Goal: Information Seeking & Learning: Learn about a topic

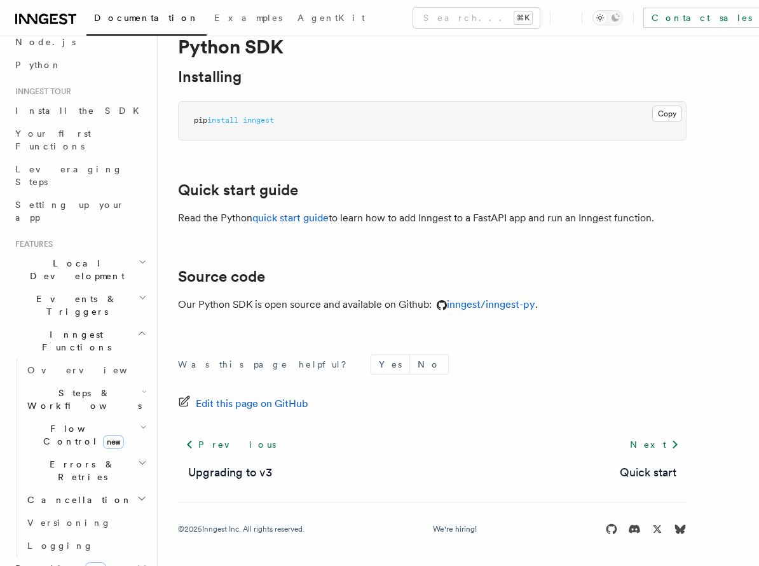
scroll to position [96, 0]
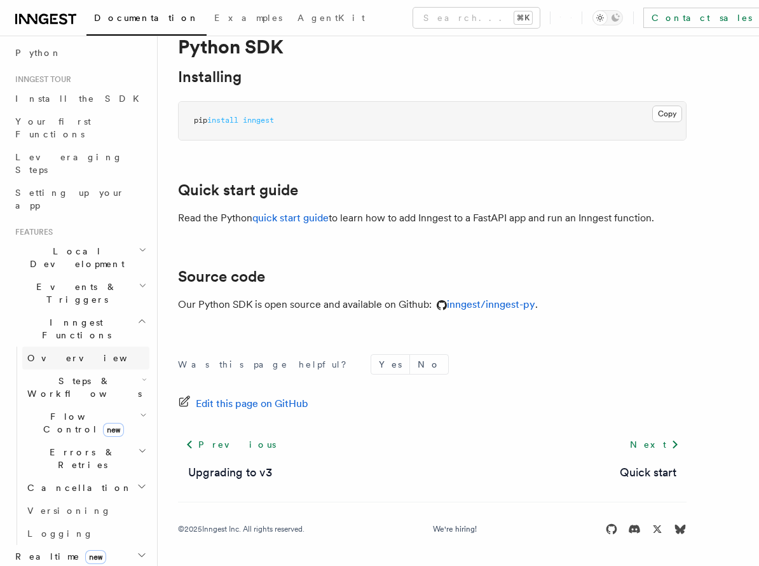
click at [69, 346] on link "Overview" at bounding box center [85, 357] width 127 height 23
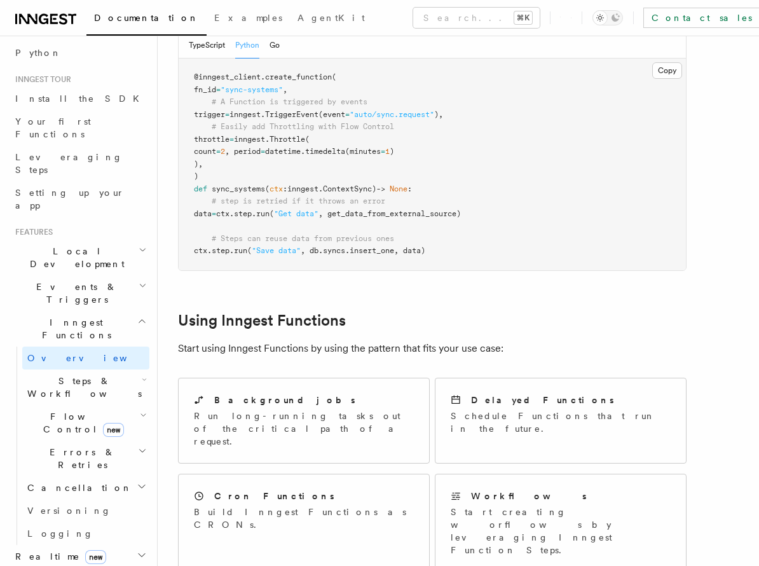
scroll to position [335, 0]
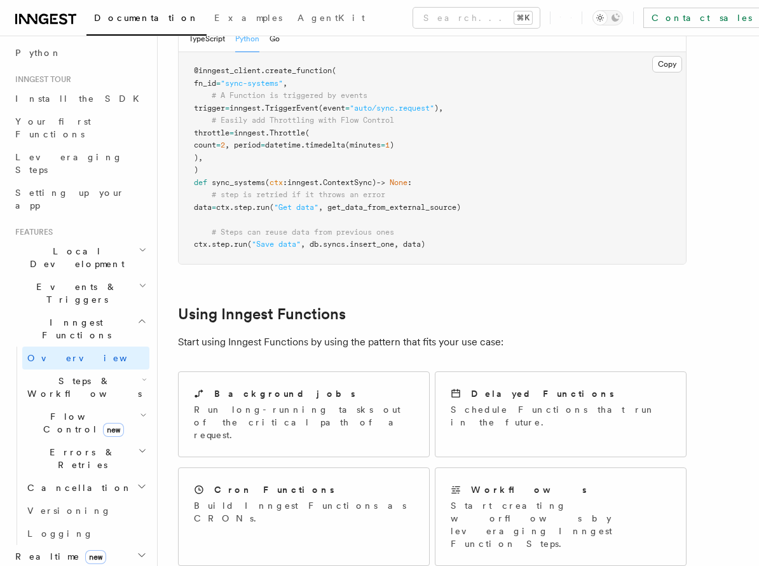
click at [97, 240] on h2 "Local Development" at bounding box center [79, 258] width 139 height 36
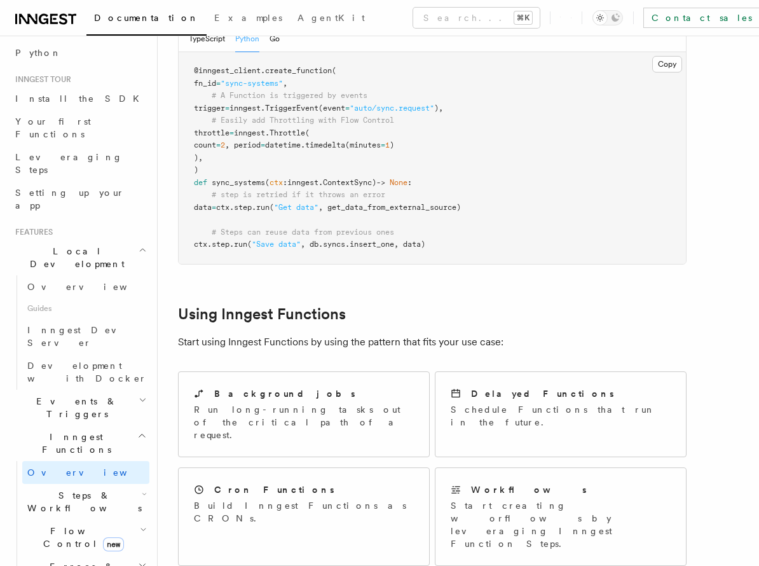
click at [97, 240] on h2 "Local Development" at bounding box center [79, 258] width 139 height 36
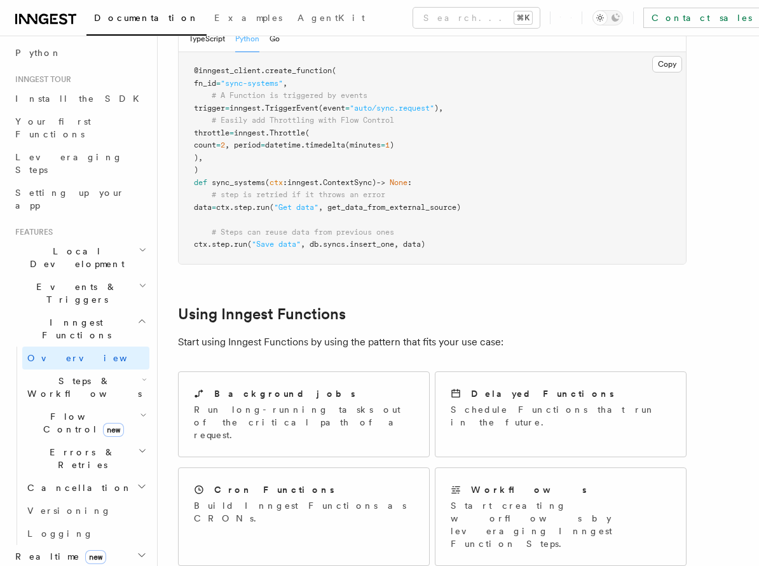
click at [78, 280] on span "Events & Triggers" at bounding box center [74, 292] width 128 height 25
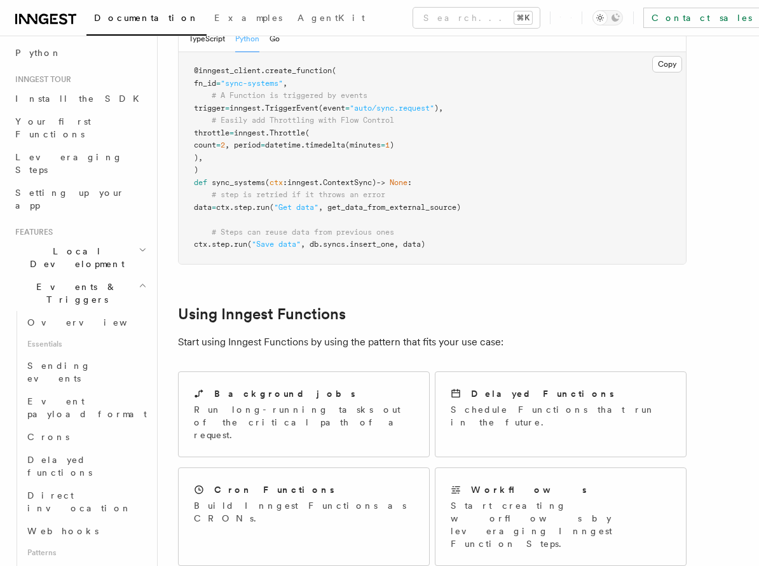
click at [85, 275] on h2 "Events & Triggers" at bounding box center [79, 293] width 139 height 36
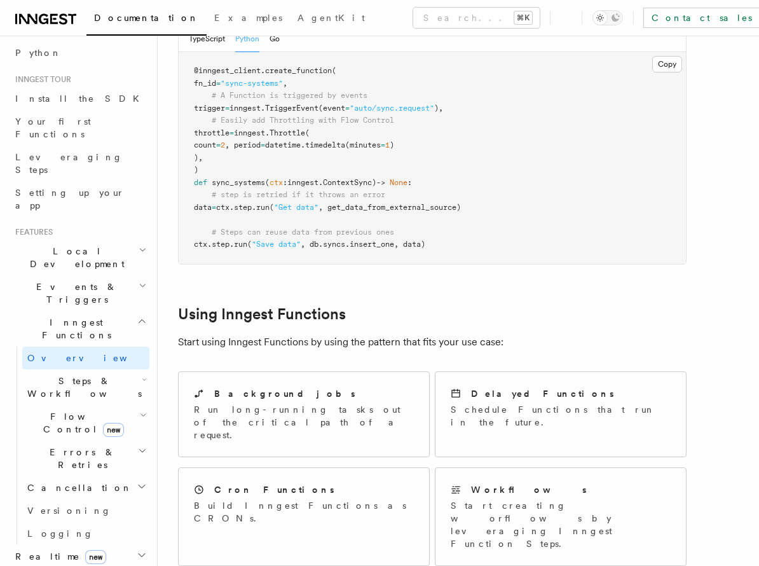
click at [67, 369] on h2 "Steps & Workflows" at bounding box center [85, 387] width 127 height 36
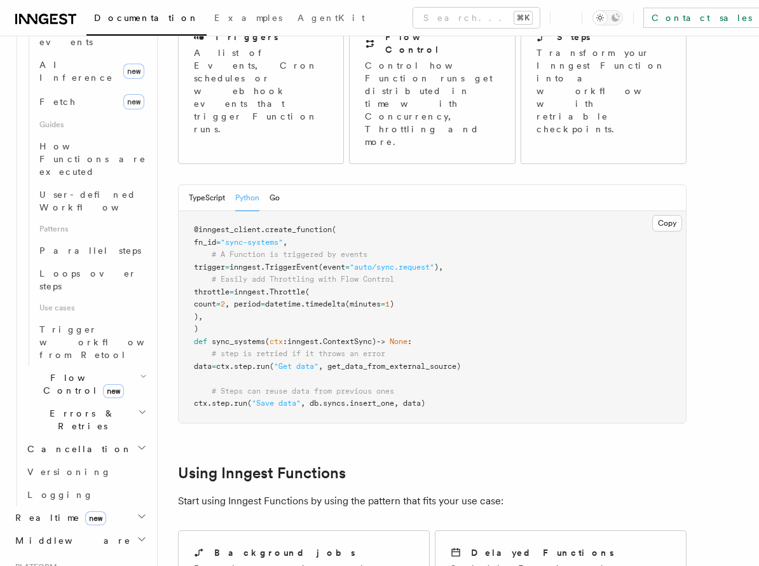
scroll to position [175, 0]
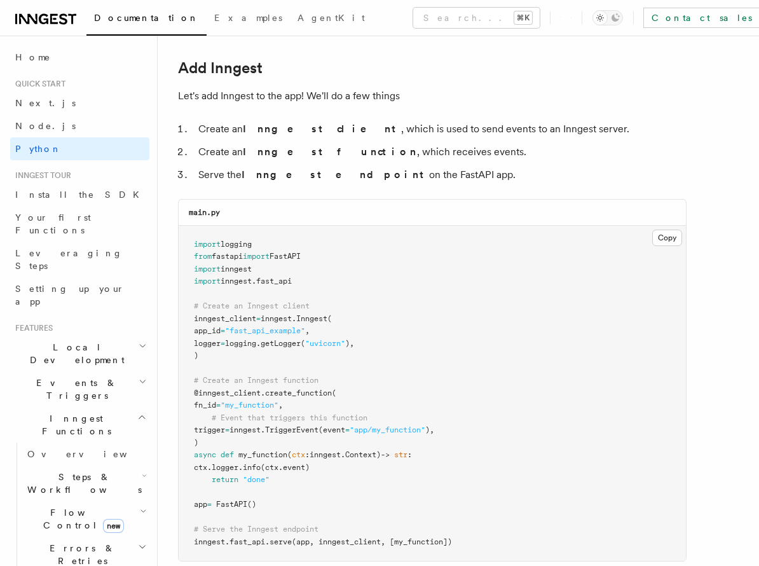
scroll to position [749, 0]
click at [210, 351] on pre "import logging from fastapi import FastAPI import inngest import inngest . fast…" at bounding box center [432, 393] width 507 height 336
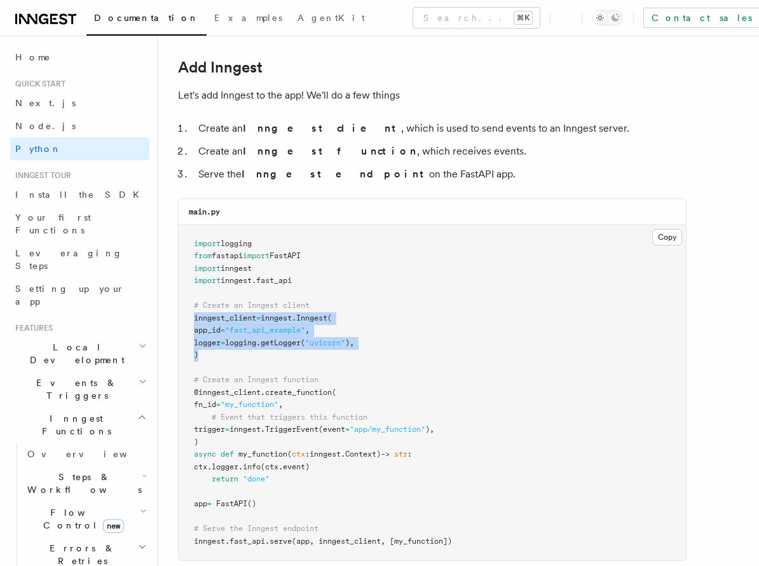
drag, startPoint x: 213, startPoint y: 351, endPoint x: 186, endPoint y: 320, distance: 41.0
click at [186, 320] on pre "import logging from fastapi import FastAPI import inngest import inngest . fast…" at bounding box center [432, 393] width 507 height 336
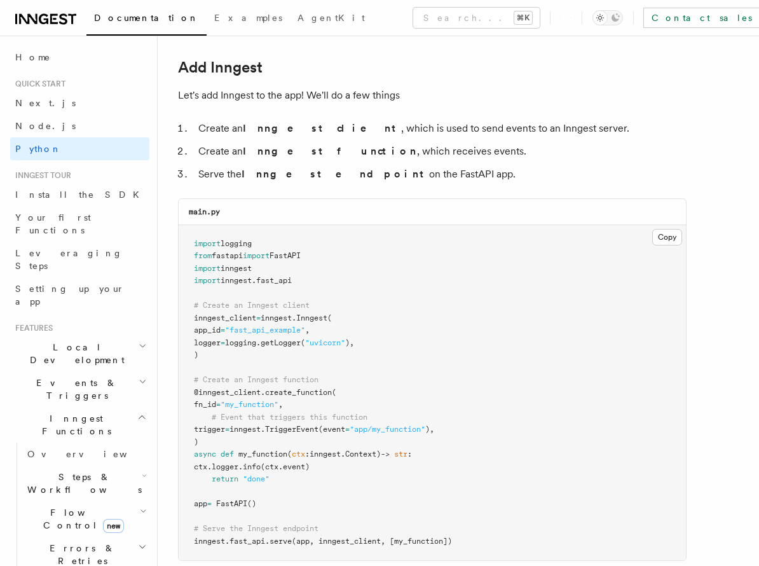
click at [317, 280] on pre "import logging from fastapi import FastAPI import inngest import inngest . fast…" at bounding box center [432, 393] width 507 height 336
drag, startPoint x: 213, startPoint y: 271, endPoint x: 179, endPoint y: 274, distance: 33.8
click at [179, 274] on pre "import logging from fastapi import FastAPI import inngest import inngest . fast…" at bounding box center [432, 393] width 507 height 336
copy code "import inngest import inngest . fast_api"
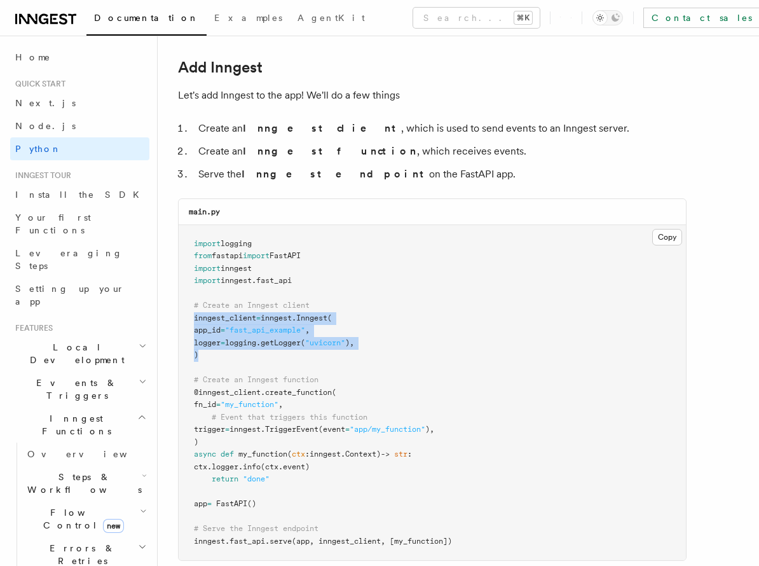
drag, startPoint x: 203, startPoint y: 355, endPoint x: 188, endPoint y: 317, distance: 40.2
click at [188, 317] on pre "import logging from fastapi import FastAPI import inngest import inngest . fast…" at bounding box center [432, 393] width 507 height 336
copy code "inngest_client = inngest . Inngest ( app_id = "fast_api_example" , logger = log…"
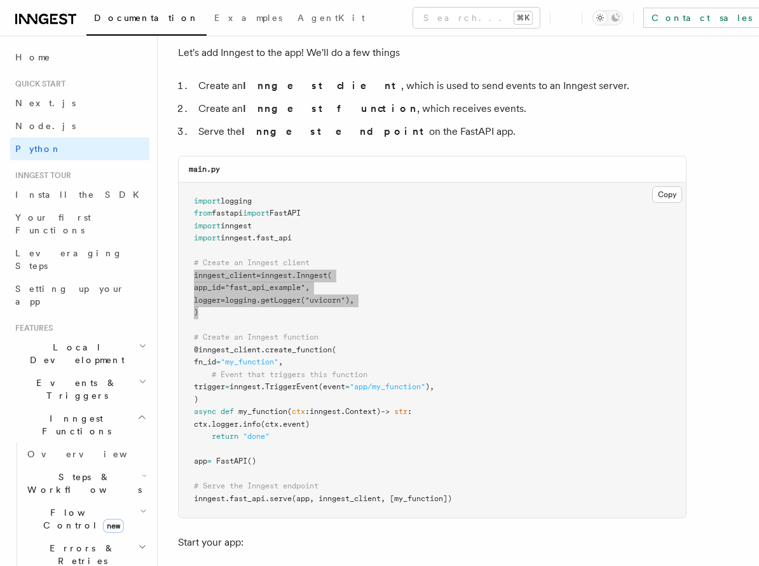
scroll to position [800, 0]
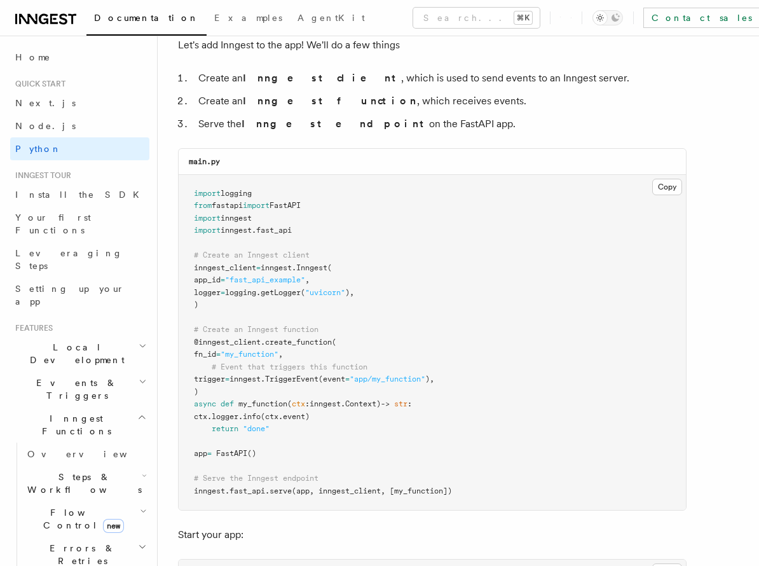
click at [336, 391] on pre "import logging from fastapi import FastAPI import inngest import inngest . fast…" at bounding box center [432, 343] width 507 height 336
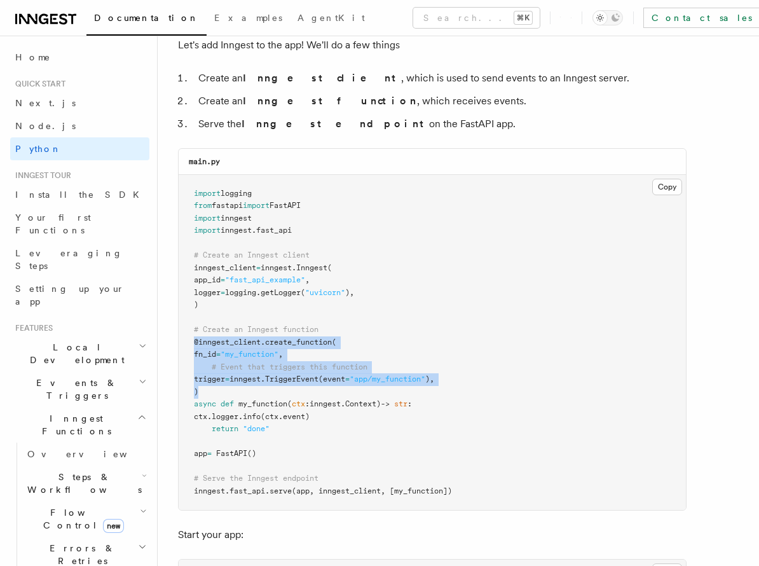
drag, startPoint x: 221, startPoint y: 392, endPoint x: 181, endPoint y: 339, distance: 66.2
click at [181, 339] on pre "import logging from fastapi import FastAPI import inngest import inngest . fast…" at bounding box center [432, 343] width 507 height 336
copy code "@inngest_client . create_function ( fn_id = "my_function" , # Event that trigge…"
click at [341, 397] on pre "import logging from fastapi import FastAPI import inngest import inngest . fast…" at bounding box center [432, 343] width 507 height 336
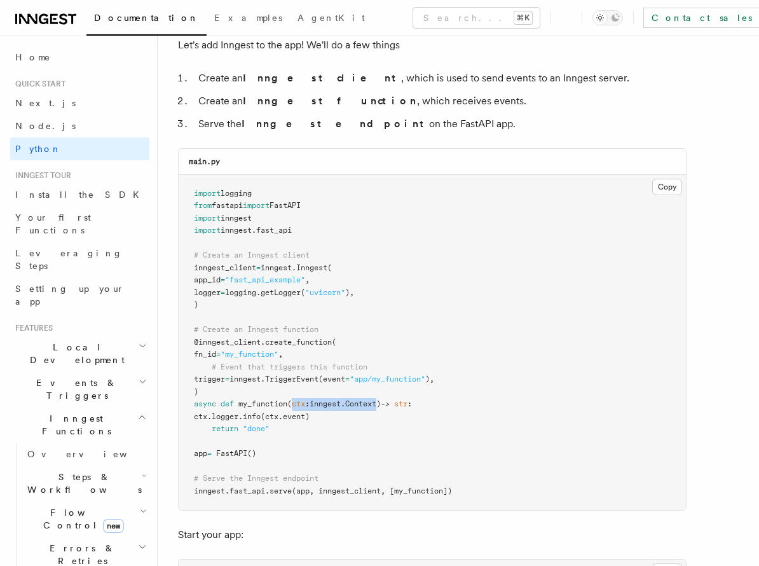
drag, startPoint x: 294, startPoint y: 402, endPoint x: 386, endPoint y: 399, distance: 92.8
click at [386, 399] on span "async def my_function ( ctx : inngest . Context) -> str :" at bounding box center [303, 403] width 218 height 9
copy span "ctx : inngest . Context"
click at [310, 417] on span "(ctx.event)" at bounding box center [285, 416] width 49 height 9
drag, startPoint x: 327, startPoint y: 416, endPoint x: 285, endPoint y: 418, distance: 42.0
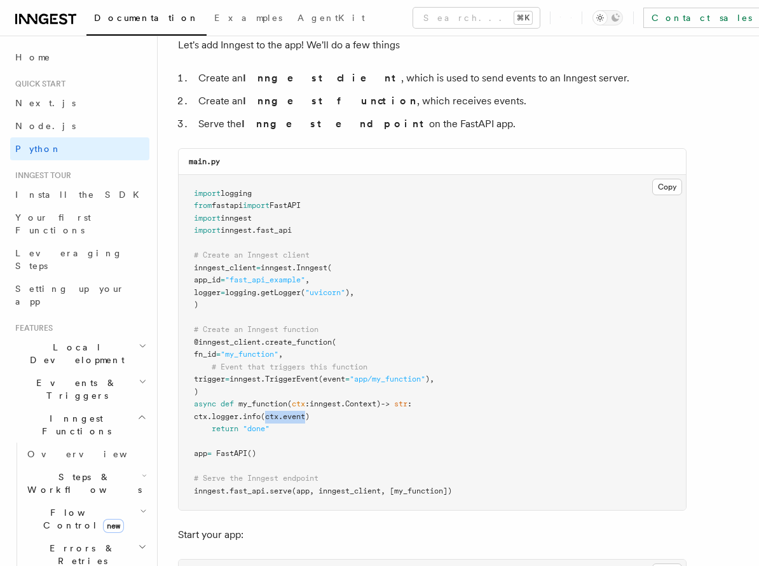
click at [285, 418] on span "(ctx.event)" at bounding box center [285, 416] width 49 height 9
copy span "ctx.event"
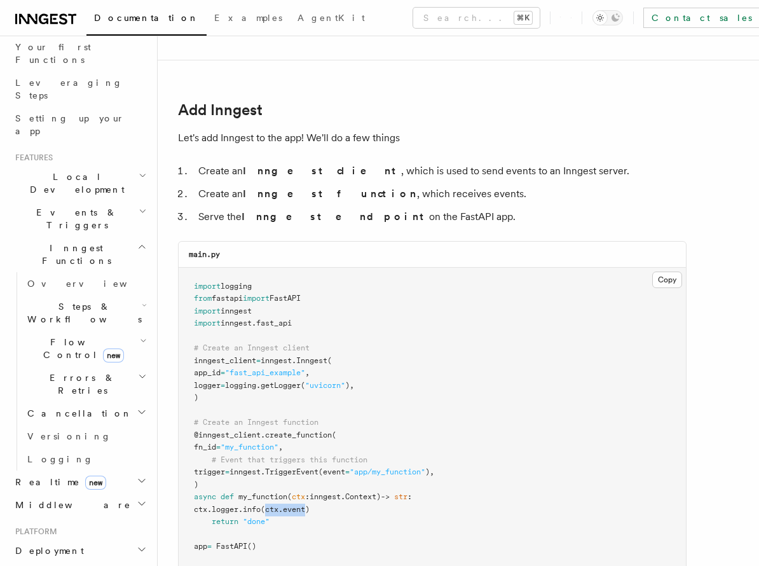
scroll to position [195, 0]
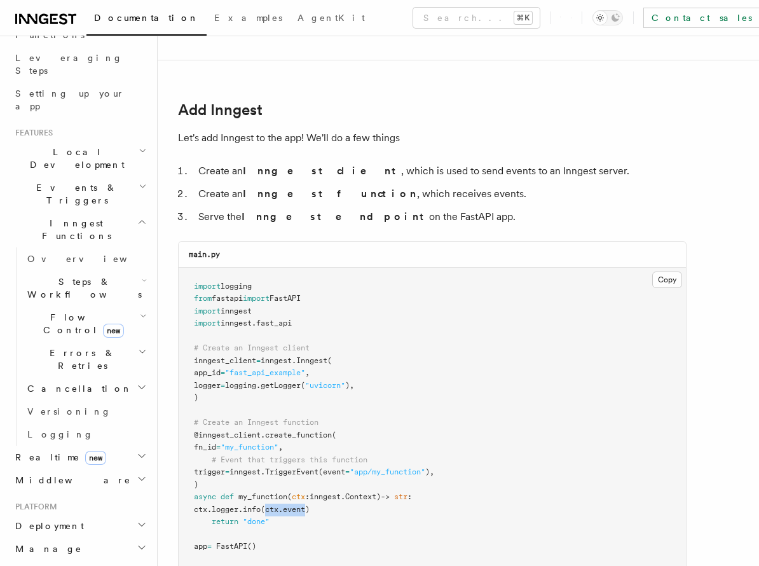
click at [107, 514] on h2 "Deployment" at bounding box center [79, 525] width 139 height 23
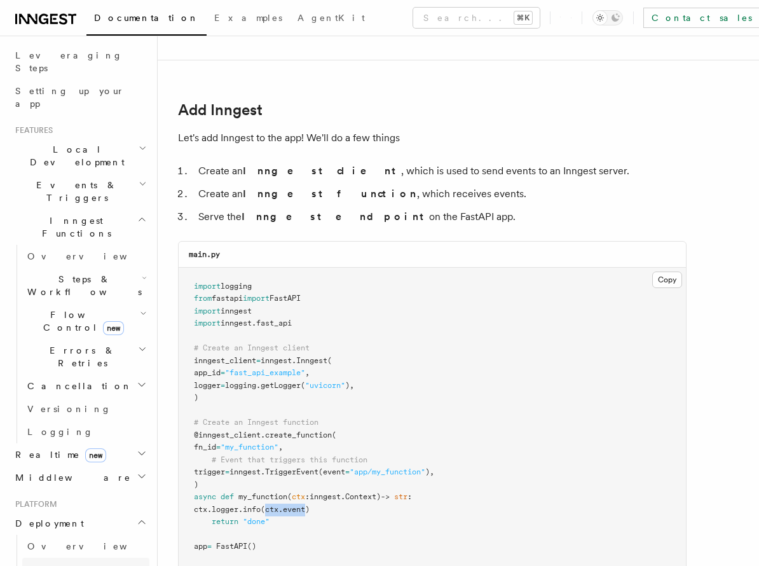
click at [98, 557] on link "Environments & Apps" at bounding box center [85, 575] width 127 height 36
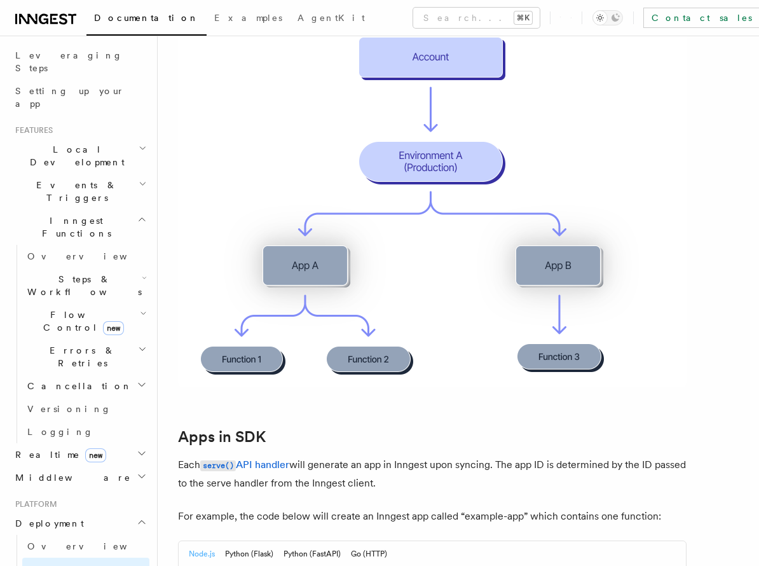
scroll to position [532, 0]
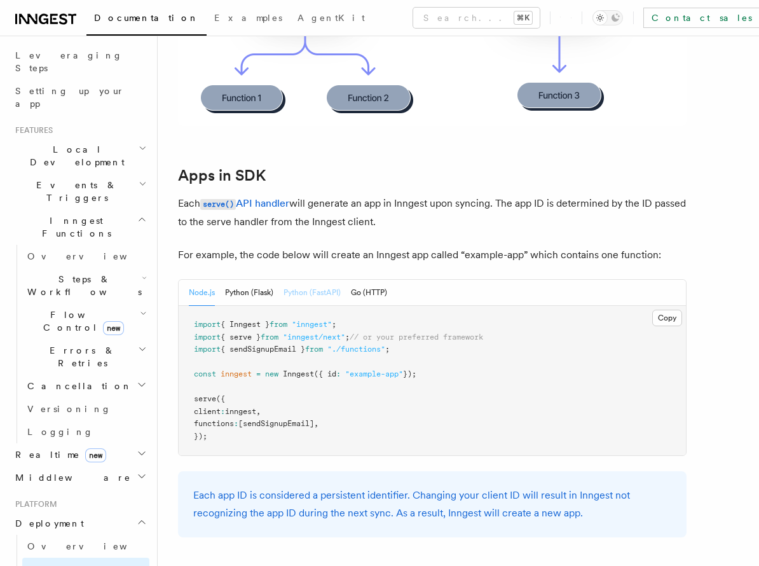
click at [321, 290] on button "Python (FastAPI)" at bounding box center [311, 293] width 57 height 26
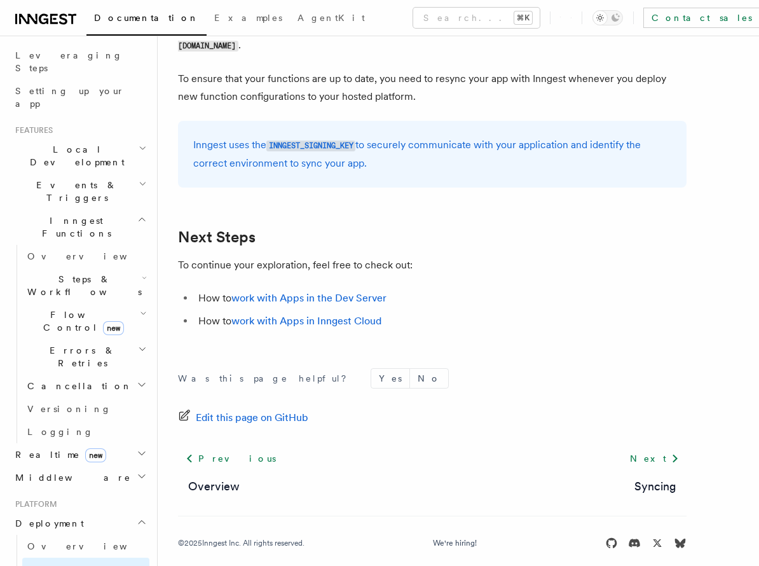
scroll to position [2233, 0]
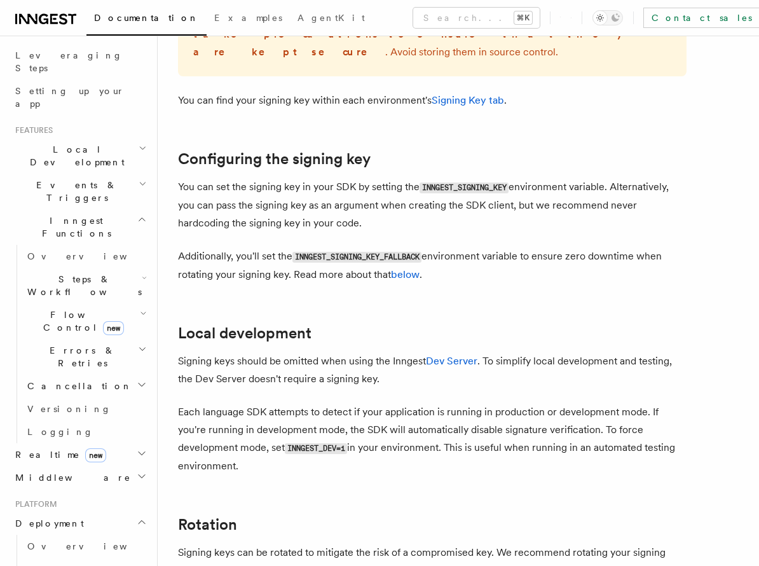
scroll to position [364, 0]
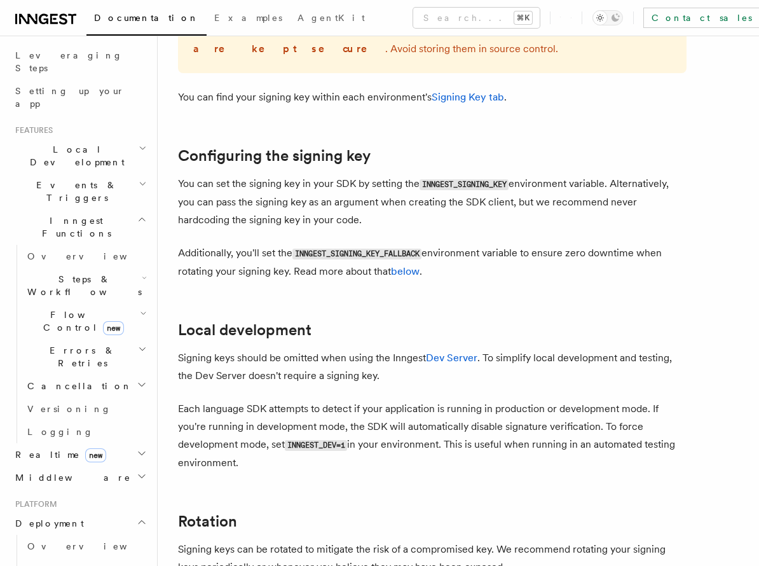
click at [460, 179] on code "INNGEST_SIGNING_KEY" at bounding box center [463, 184] width 89 height 11
copy code "INNGEST_SIGNING_KEY"
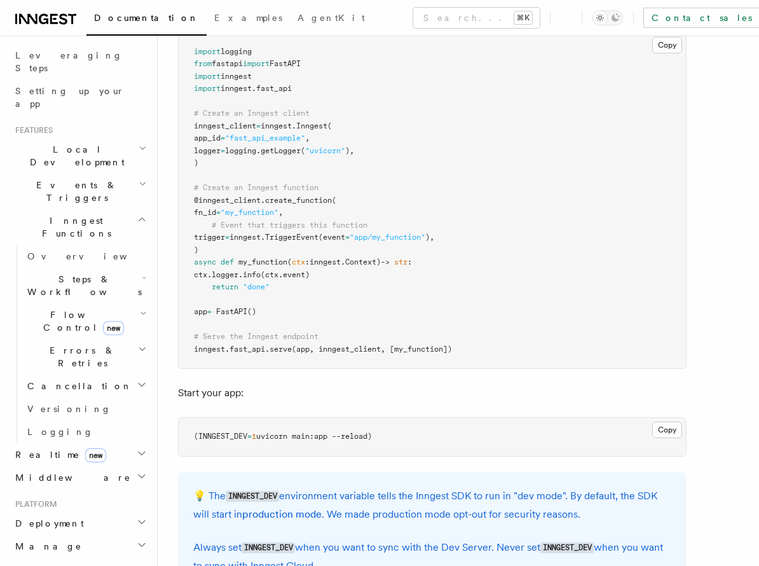
scroll to position [958, 0]
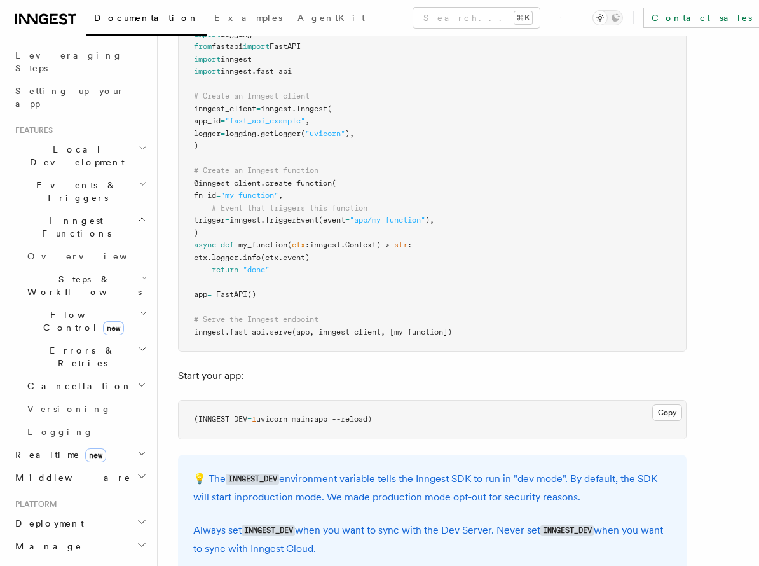
click at [335, 322] on pre "import logging from fastapi import FastAPI import inngest import inngest . fast…" at bounding box center [432, 184] width 507 height 336
drag, startPoint x: 467, startPoint y: 334, endPoint x: 186, endPoint y: 334, distance: 280.9
click at [186, 334] on pre "import logging from fastapi import FastAPI import inngest import inngest . fast…" at bounding box center [432, 184] width 507 height 336
copy span "inngest . fast_api . serve (app, inngest_client, [my_function])"
click at [330, 421] on span "uvicorn main:app --reload)" at bounding box center [314, 418] width 116 height 9
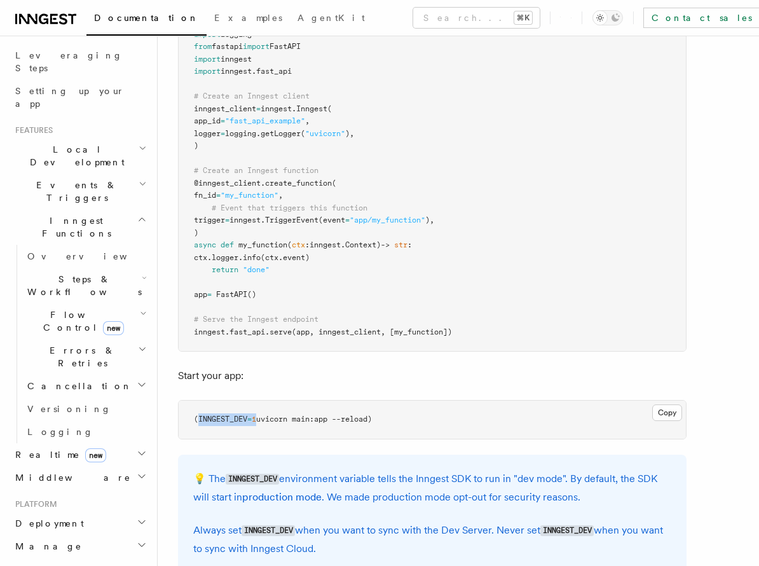
drag, startPoint x: 257, startPoint y: 418, endPoint x: 197, endPoint y: 419, distance: 59.8
click at [197, 419] on span "(INNGEST_DEV = 1 uvicorn main:app --reload)" at bounding box center [283, 418] width 178 height 9
copy span "INNGEST_DEV = 1"
drag, startPoint x: 262, startPoint y: 419, endPoint x: 334, endPoint y: 417, distance: 71.9
click at [334, 417] on span "uvicorn main:app --reload)" at bounding box center [314, 418] width 116 height 9
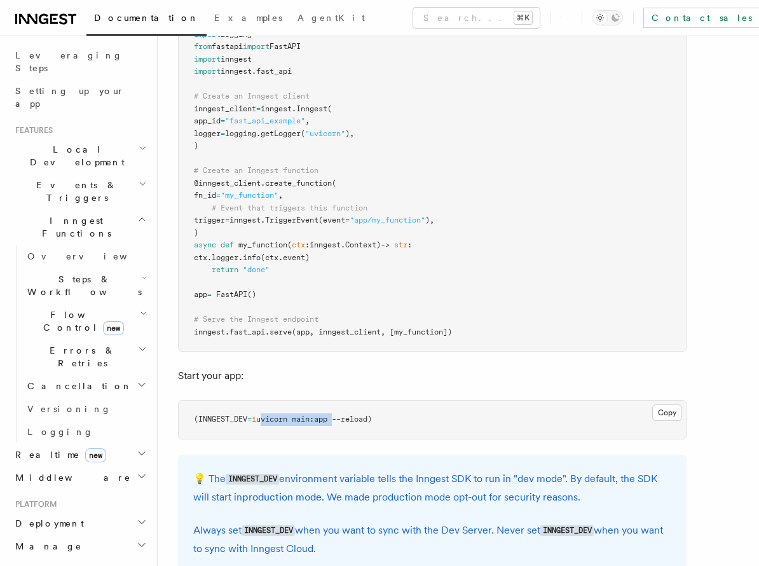
copy span "uvicorn main:app"
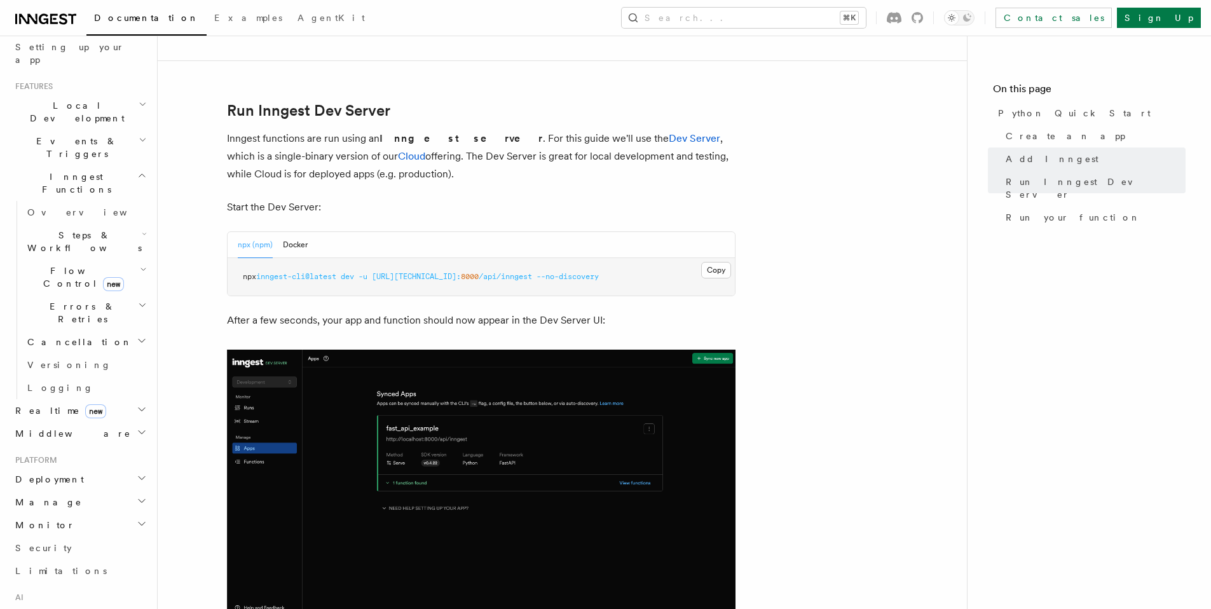
scroll to position [245, 0]
click at [65, 297] on span "Errors & Retries" at bounding box center [80, 309] width 116 height 25
click at [69, 350] on link "Retries" at bounding box center [91, 361] width 115 height 23
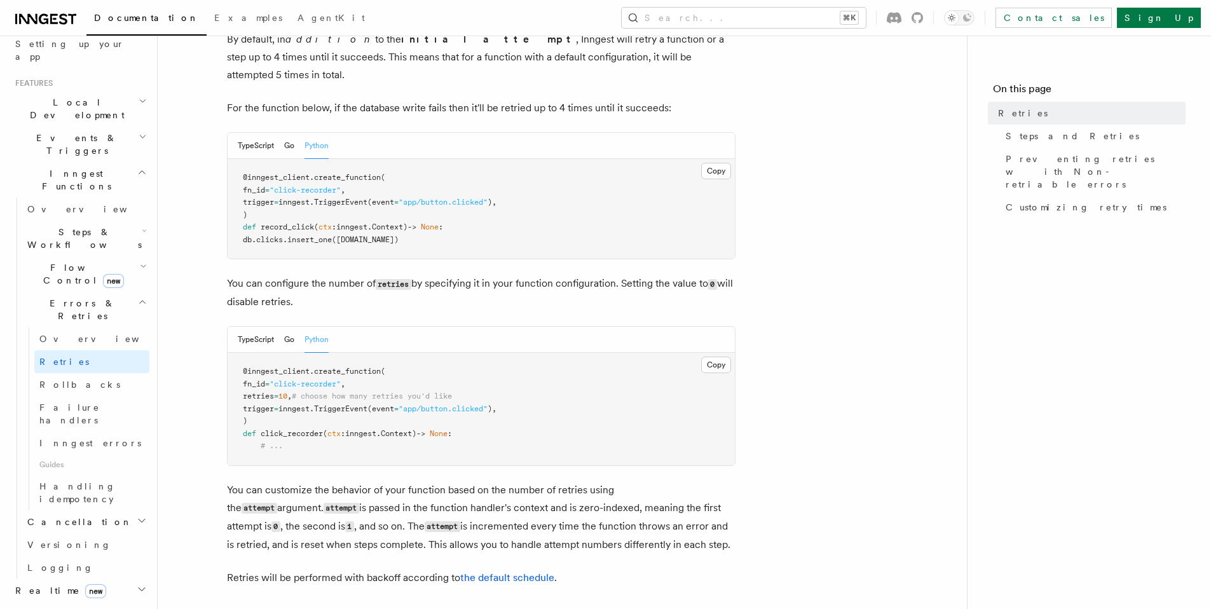
scroll to position [108, 0]
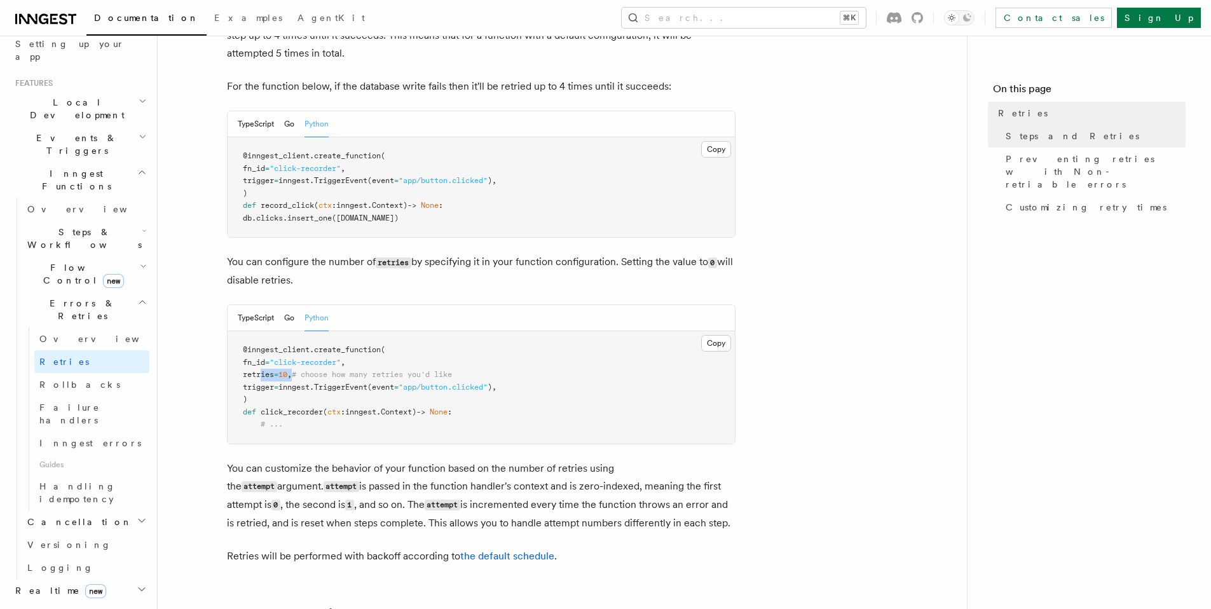
drag, startPoint x: 262, startPoint y: 356, endPoint x: 310, endPoint y: 353, distance: 47.8
click at [310, 370] on span "retries = 10 , # choose how many retries you'd like" at bounding box center [347, 374] width 209 height 9
copy span "retries = 10 ,"
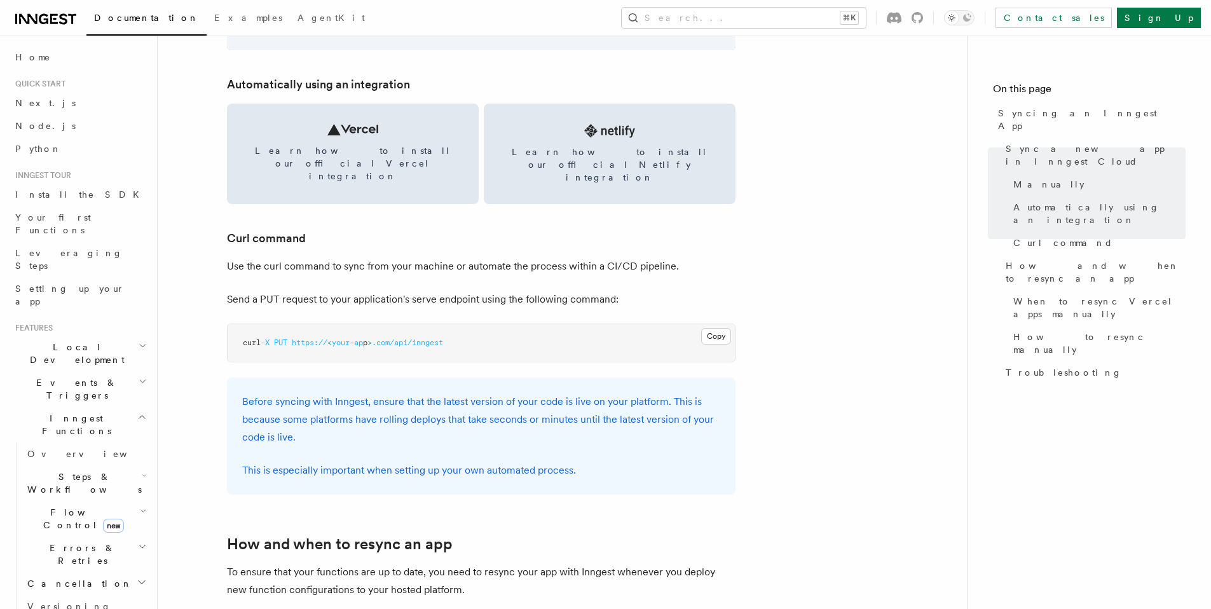
scroll to position [1916, 0]
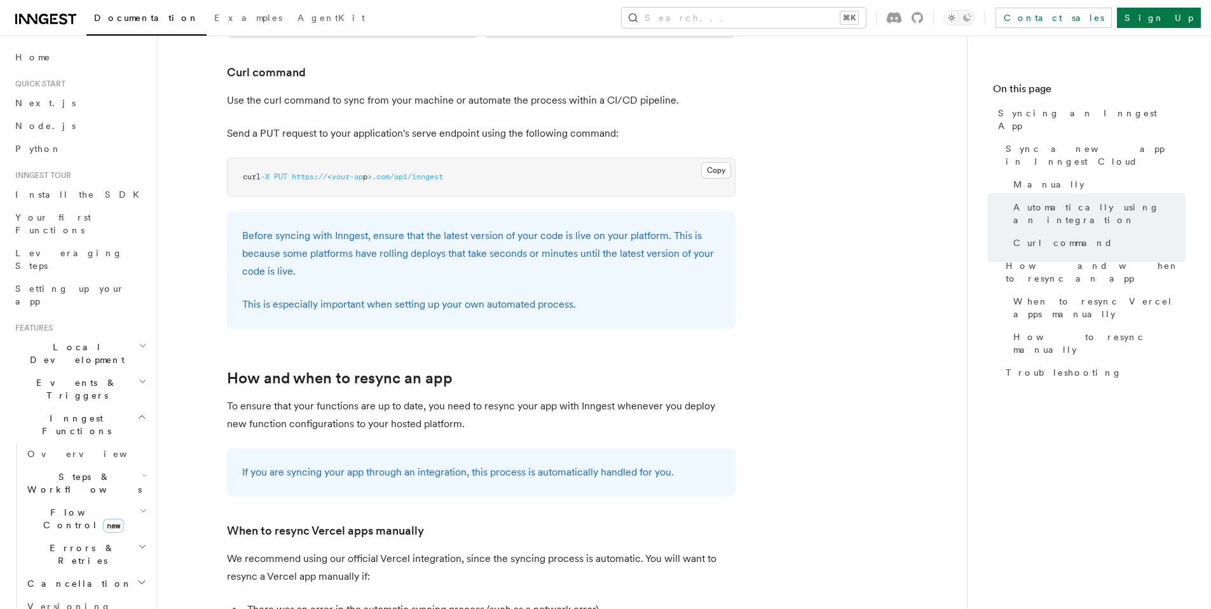
click at [505, 158] on pre "curl -X PUT https:// < your-ap p > .com/api/inngest" at bounding box center [481, 177] width 507 height 38
click at [709, 162] on button "Copy Copied" at bounding box center [716, 170] width 30 height 17
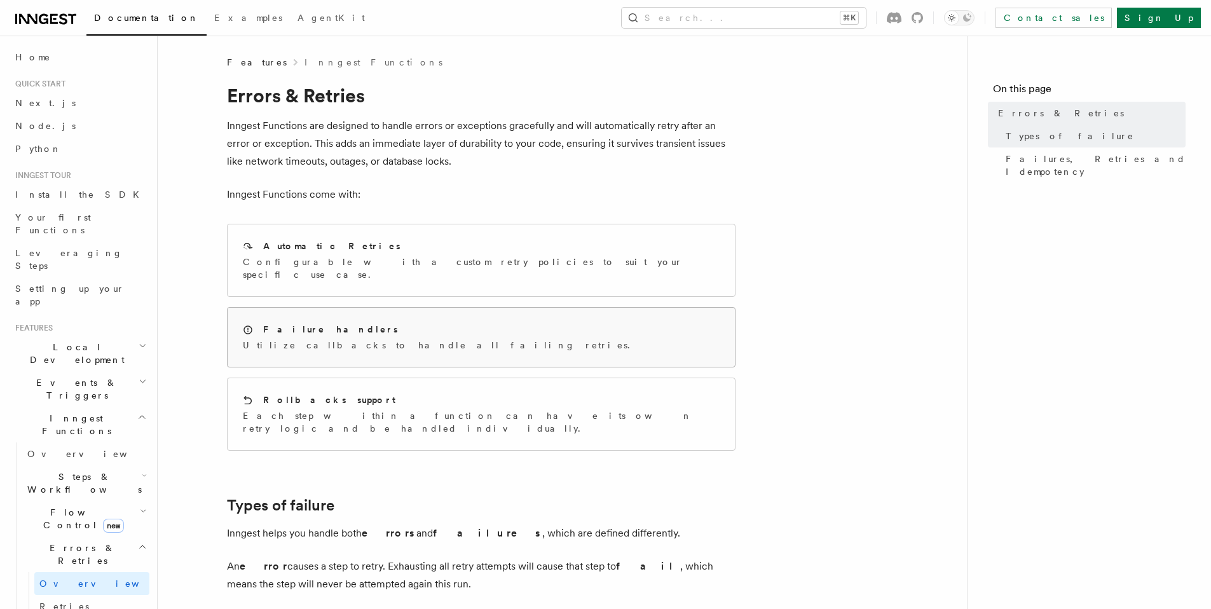
click at [458, 315] on div "Failure handlers Utilize callbacks to handle all failing retries." at bounding box center [481, 337] width 507 height 59
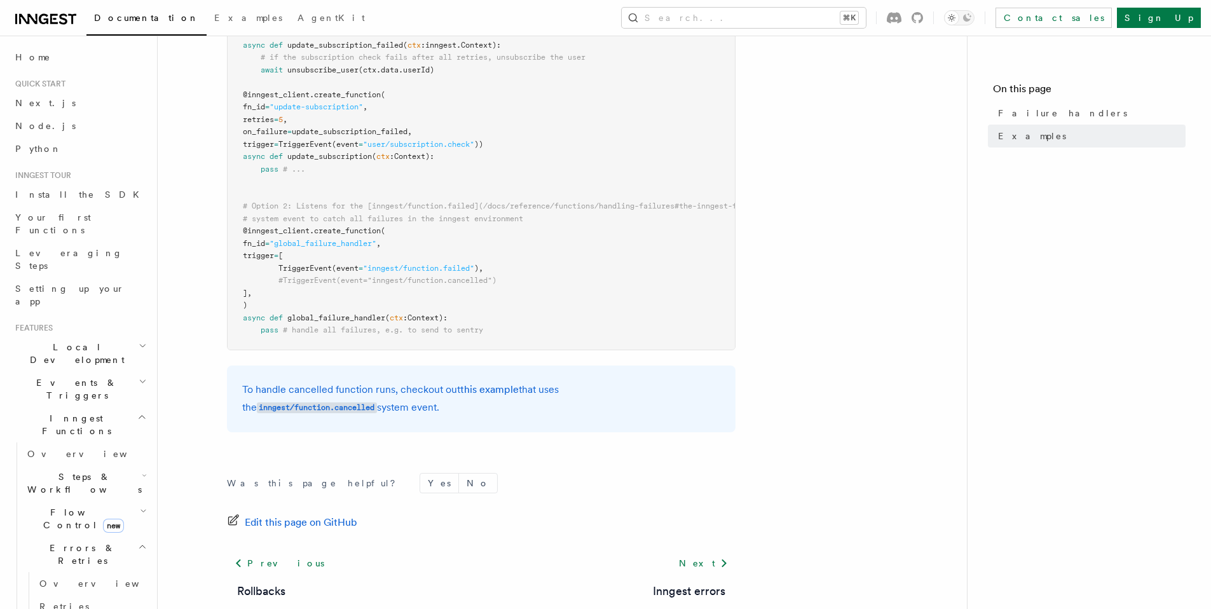
scroll to position [64, 0]
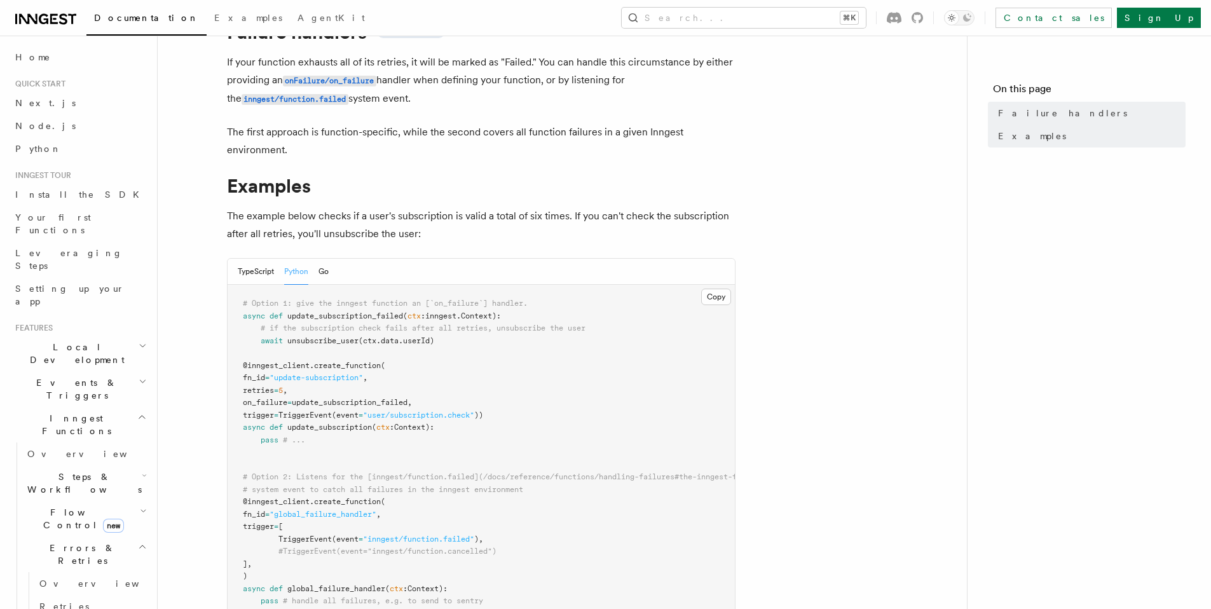
click at [298, 271] on button "Python" at bounding box center [296, 272] width 24 height 26
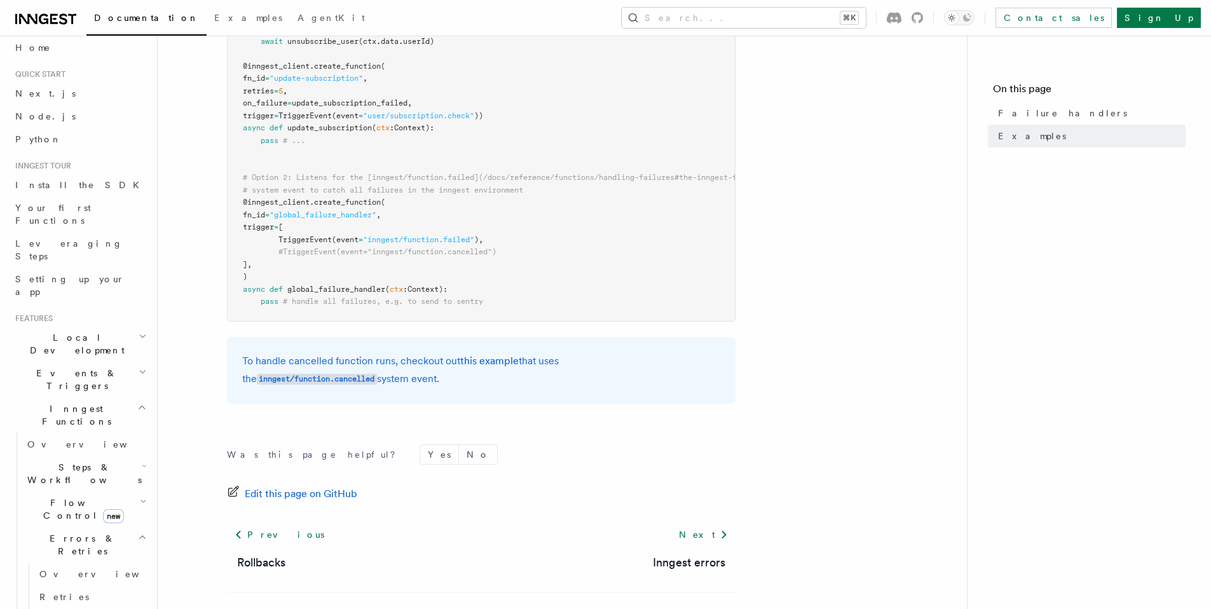
scroll to position [215, 0]
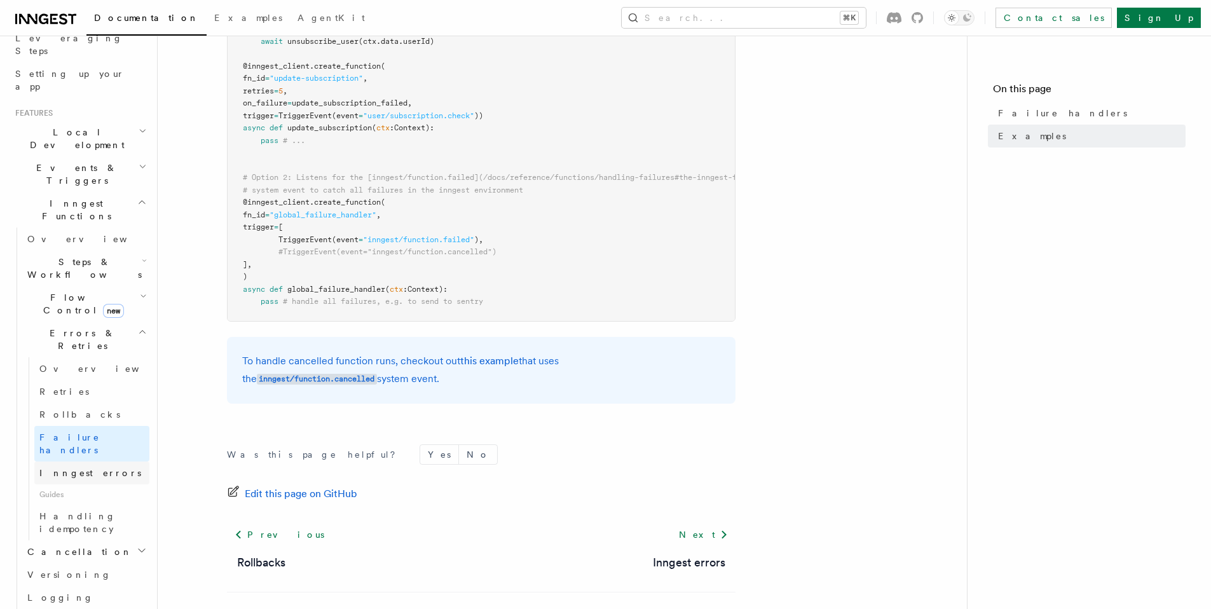
click at [85, 468] on span "Inngest errors" at bounding box center [90, 473] width 102 height 10
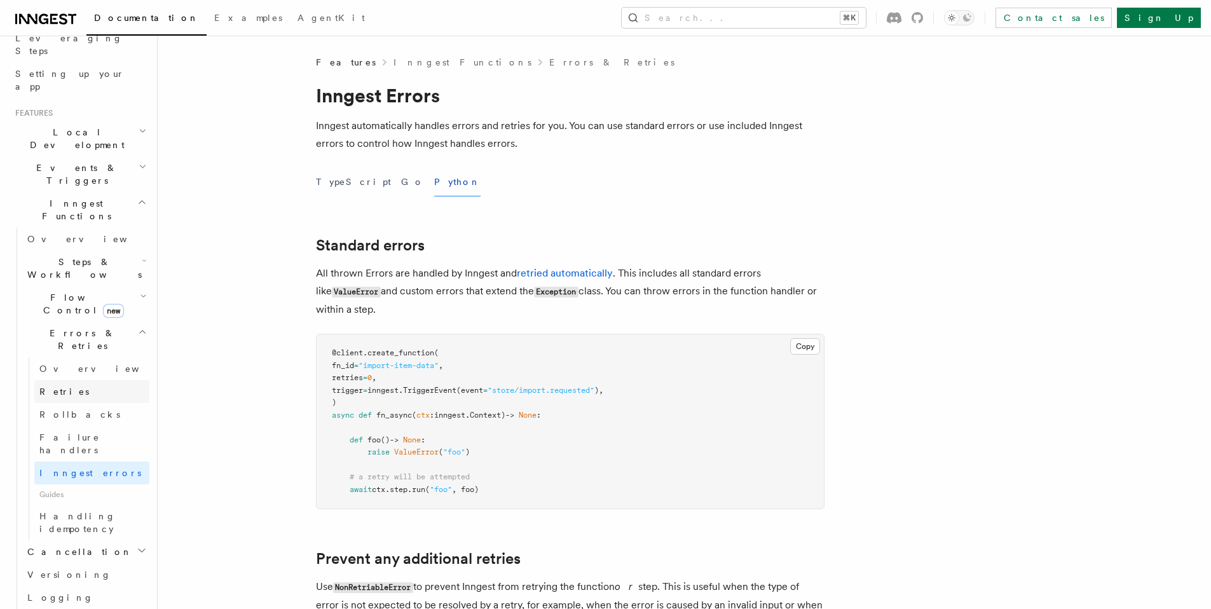
click at [79, 380] on link "Retries" at bounding box center [91, 391] width 115 height 23
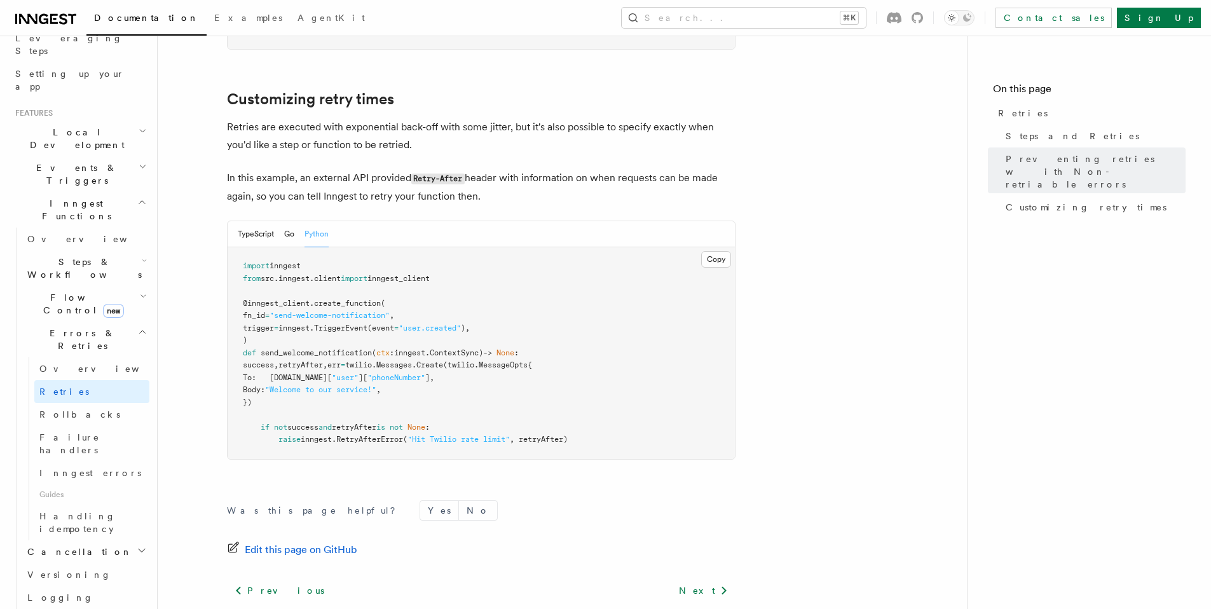
scroll to position [1456, 0]
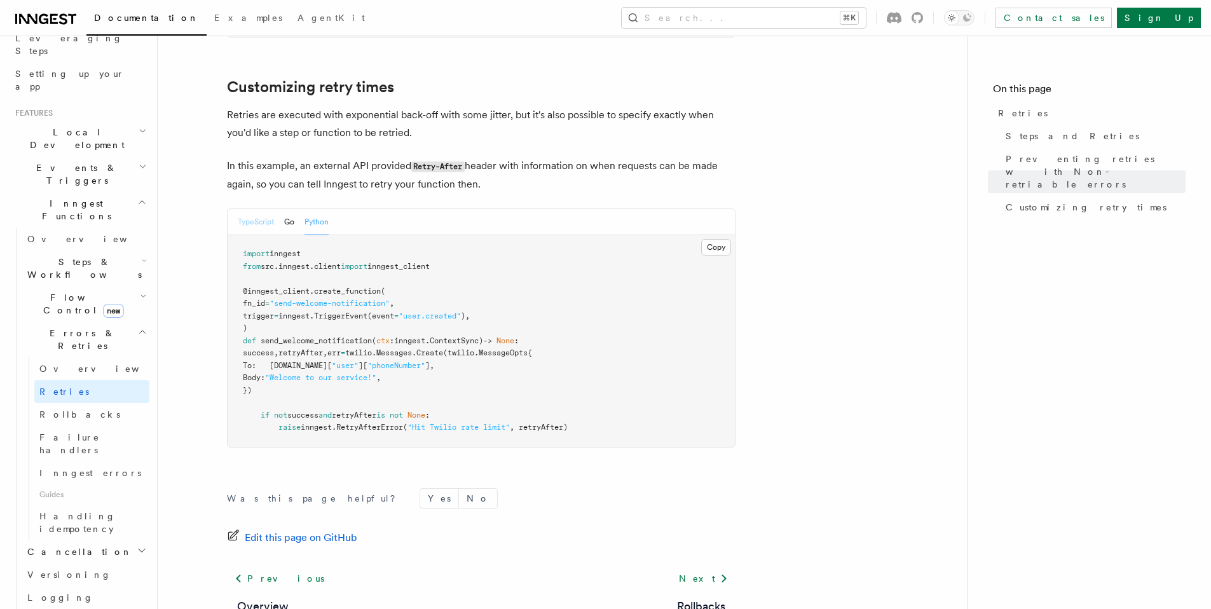
click at [250, 209] on button "TypeScript" at bounding box center [256, 222] width 36 height 26
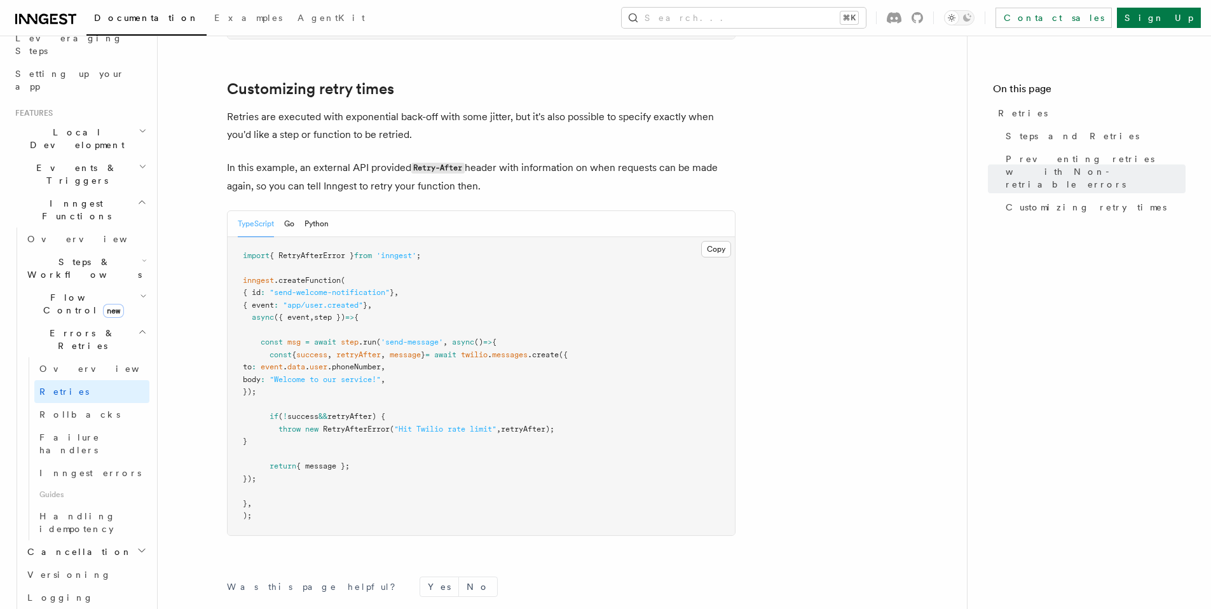
scroll to position [1642, 0]
click at [307, 210] on button "Python" at bounding box center [316, 222] width 24 height 26
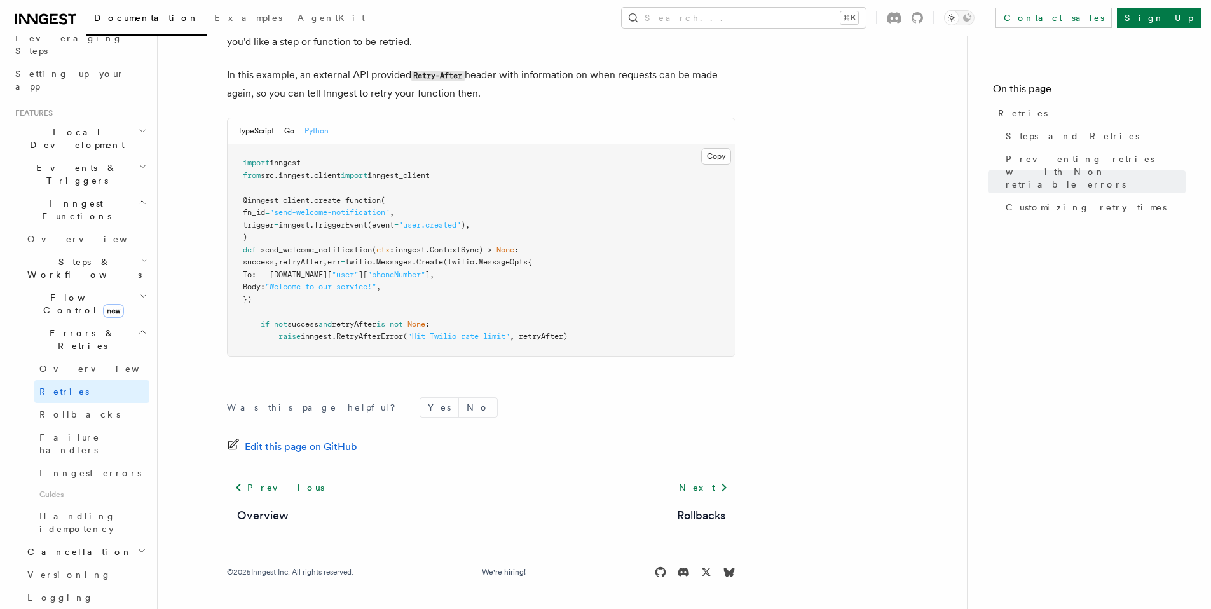
scroll to position [1457, 0]
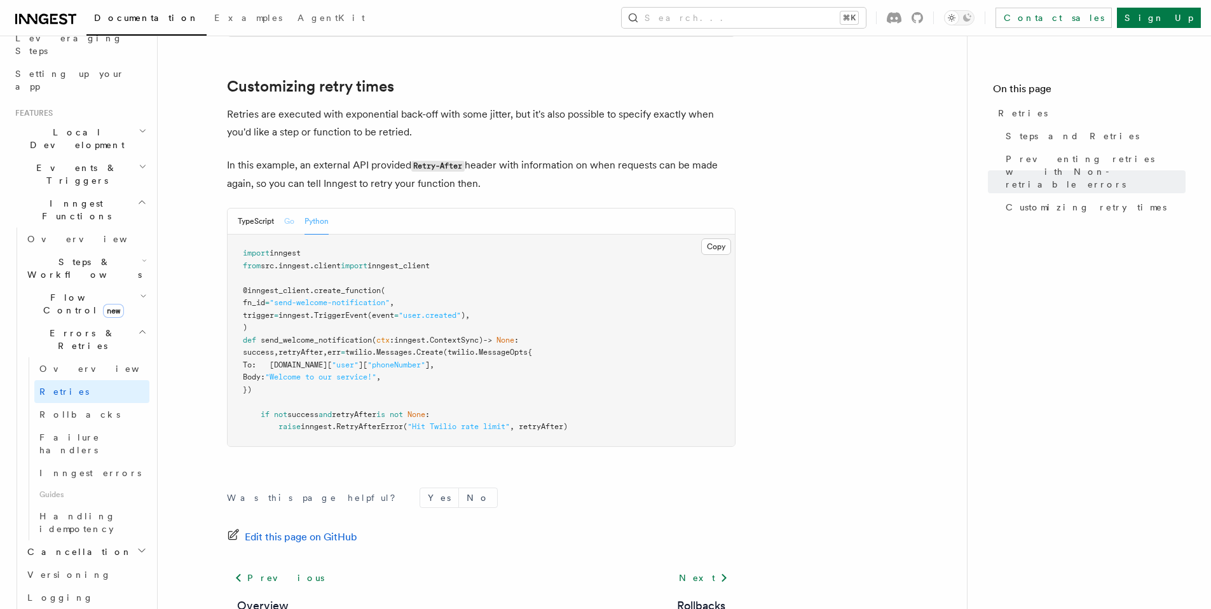
click at [284, 208] on button "Go" at bounding box center [289, 221] width 10 height 26
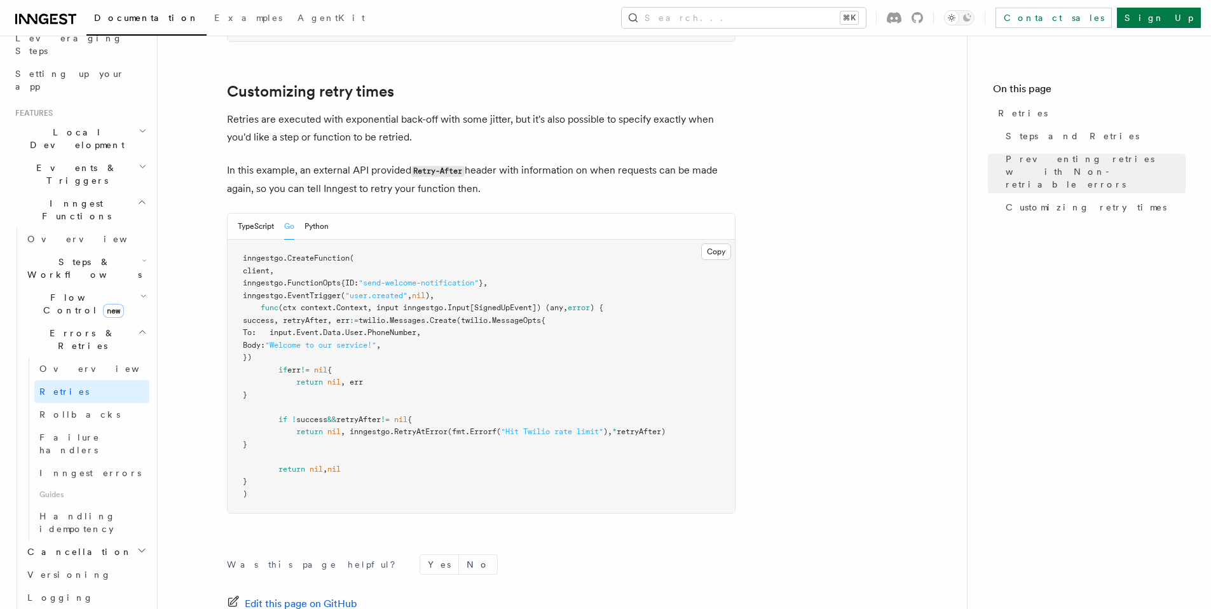
scroll to position [1853, 0]
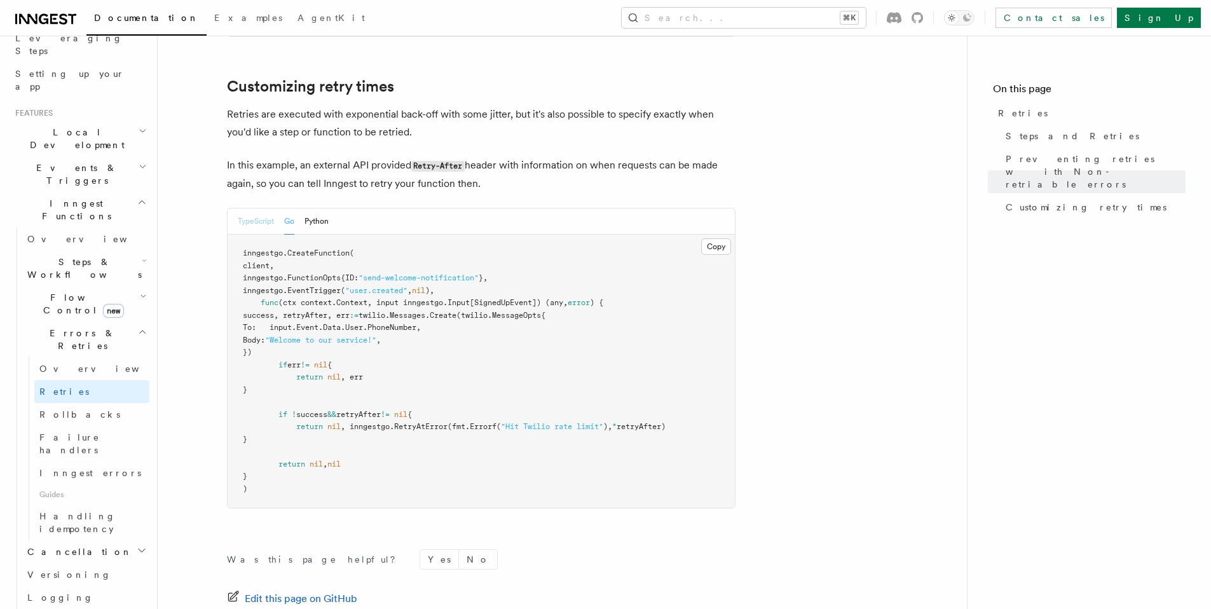
click at [251, 208] on button "TypeScript" at bounding box center [256, 221] width 36 height 26
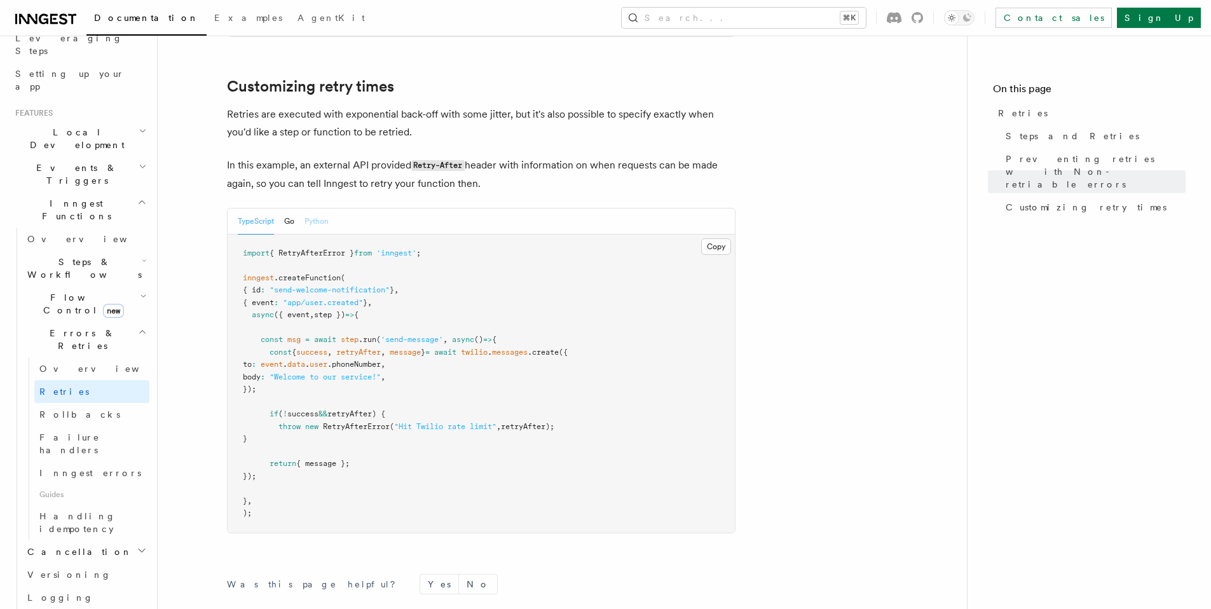
click at [325, 208] on button "Python" at bounding box center [316, 221] width 24 height 26
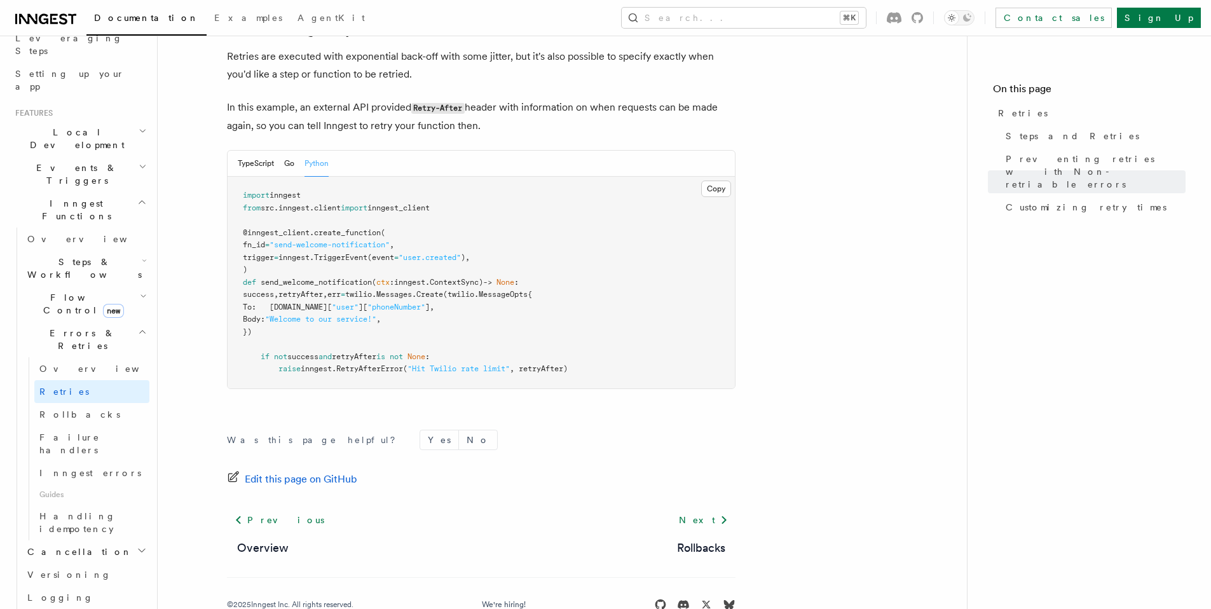
scroll to position [1530, 0]
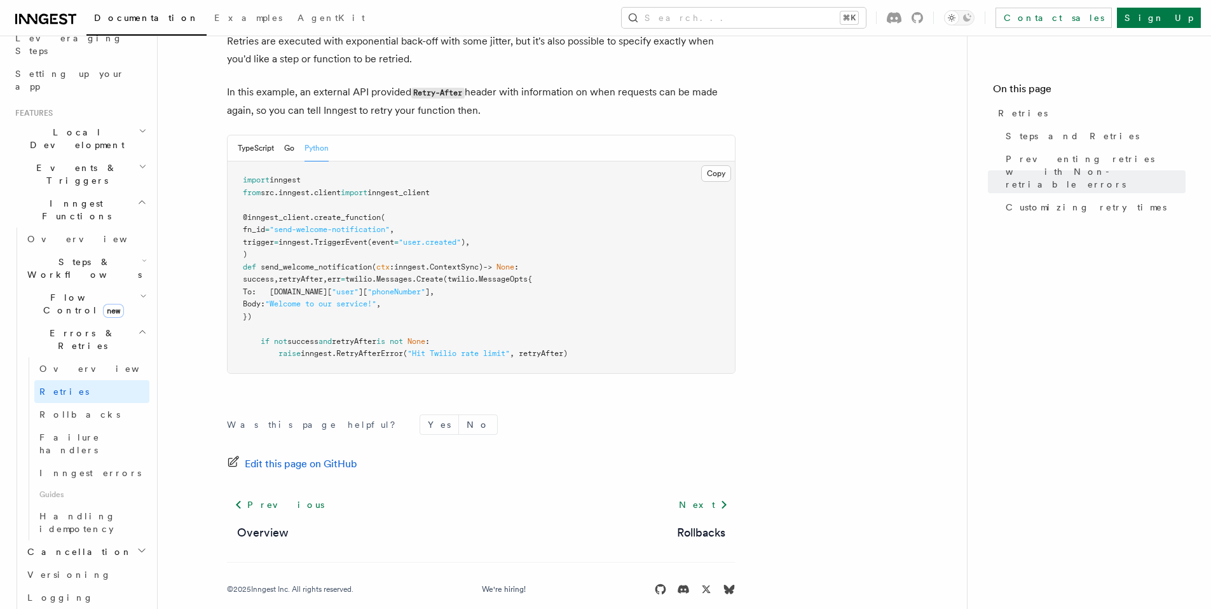
click at [325, 135] on button "Python" at bounding box center [316, 148] width 24 height 26
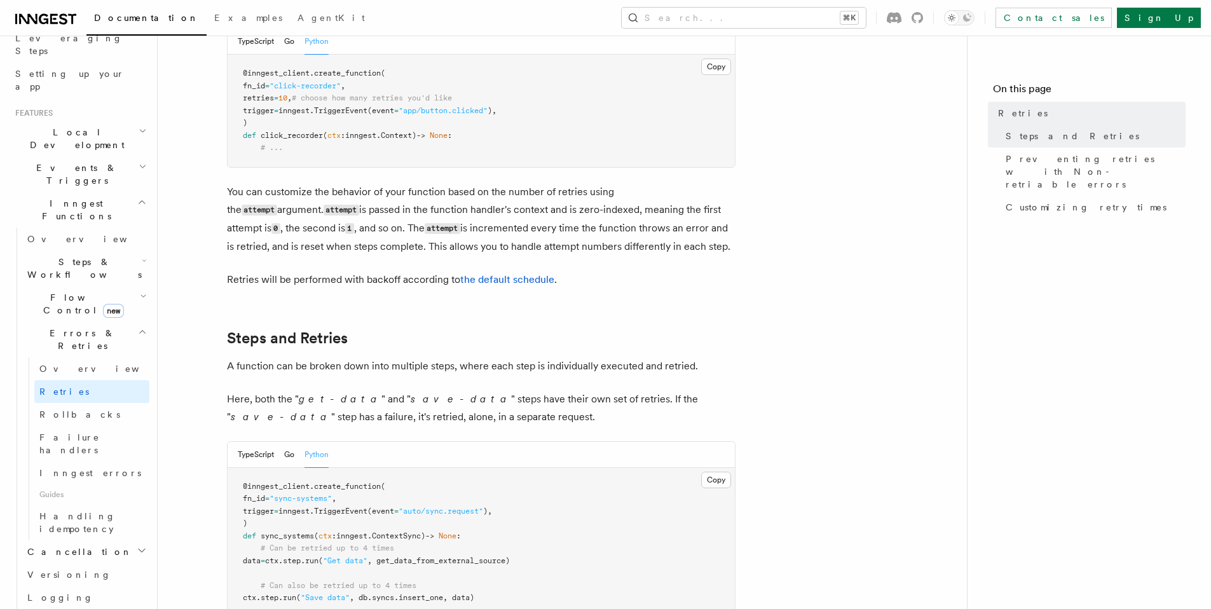
scroll to position [363, 0]
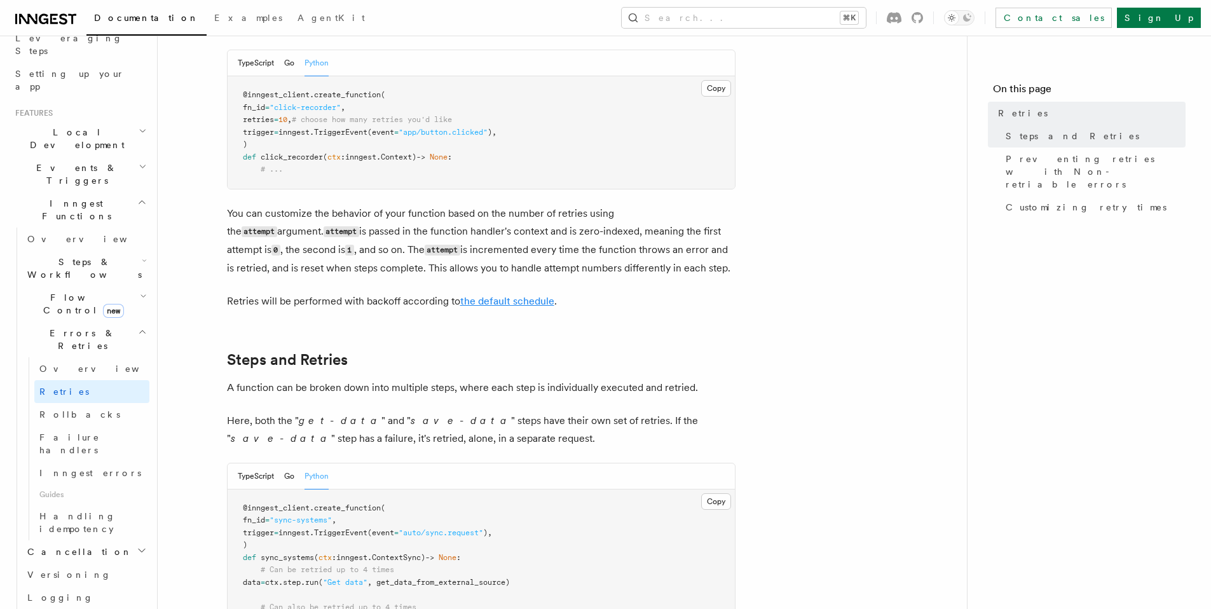
click at [534, 295] on link "the default schedule" at bounding box center [507, 301] width 94 height 12
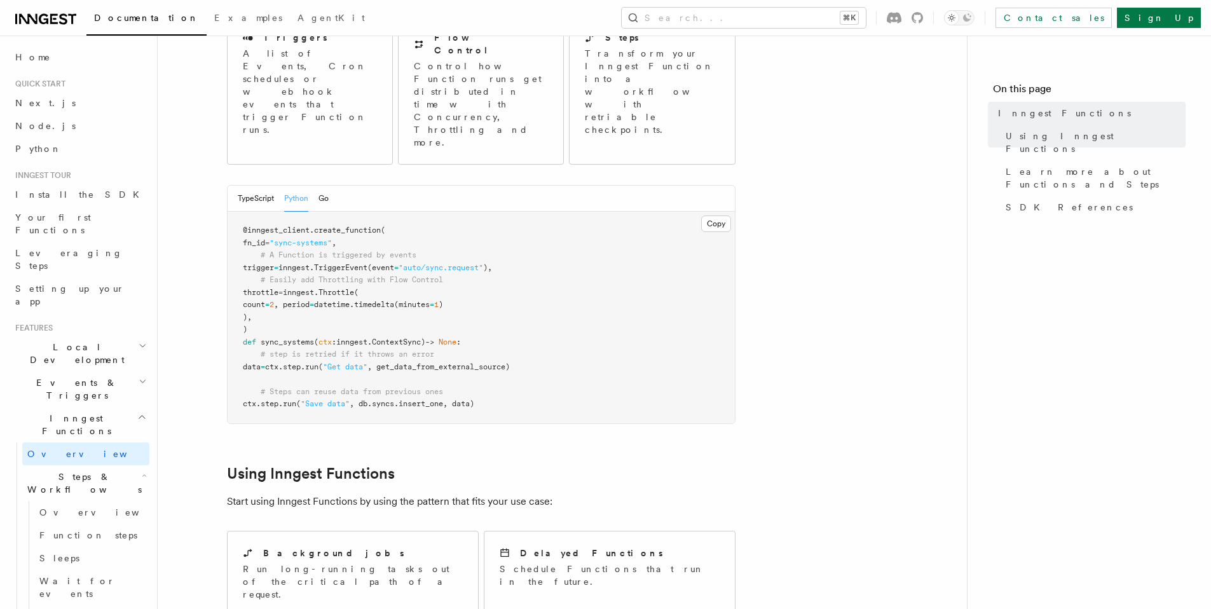
scroll to position [552, 0]
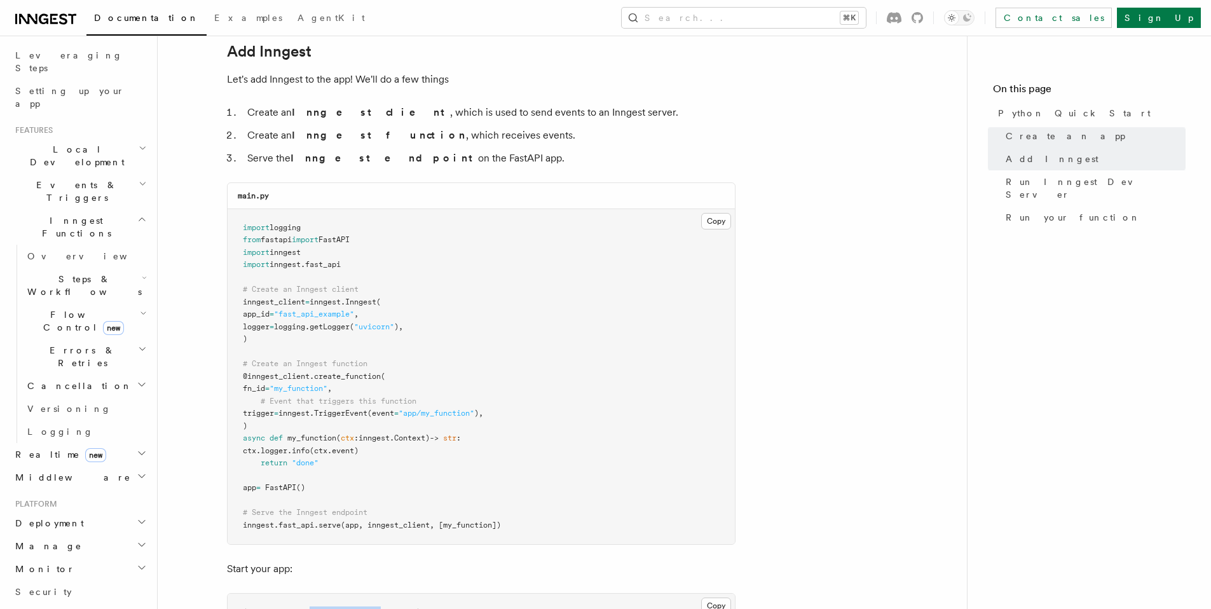
scroll to position [775, 0]
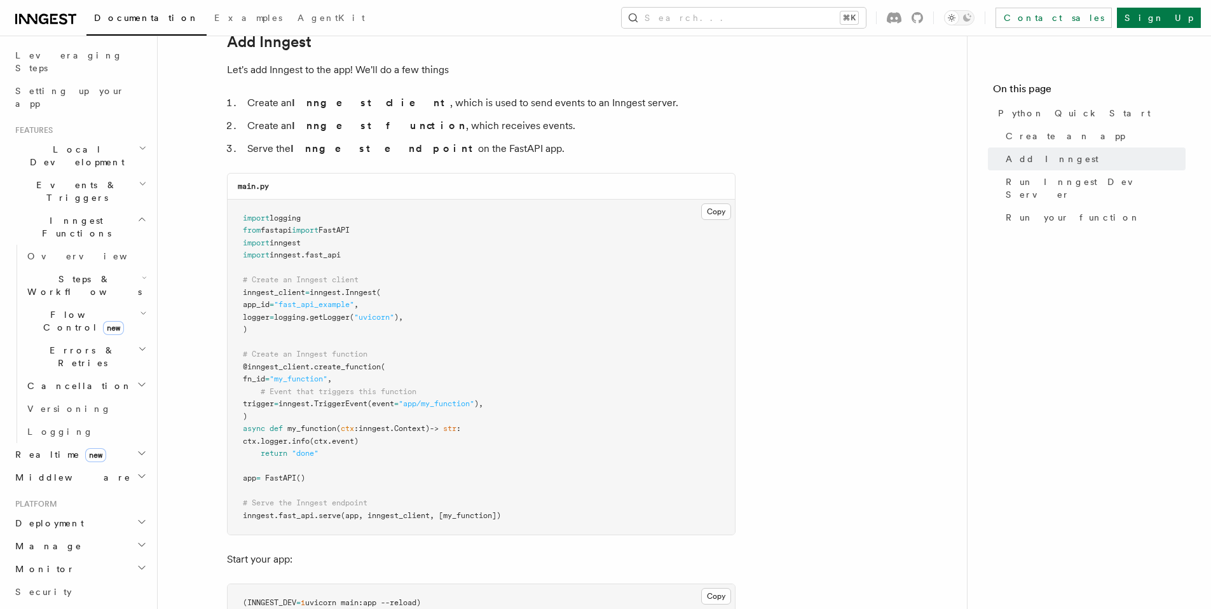
click at [312, 327] on pre "import logging from fastapi import FastAPI import inngest import inngest . fast…" at bounding box center [481, 368] width 507 height 336
drag, startPoint x: 357, startPoint y: 257, endPoint x: 174, endPoint y: 198, distance: 192.8
copy div "Copy Copied import logging from fastapi import FastAPI import inngest import in…"
drag, startPoint x: 261, startPoint y: 328, endPoint x: 235, endPoint y: 293, distance: 44.0
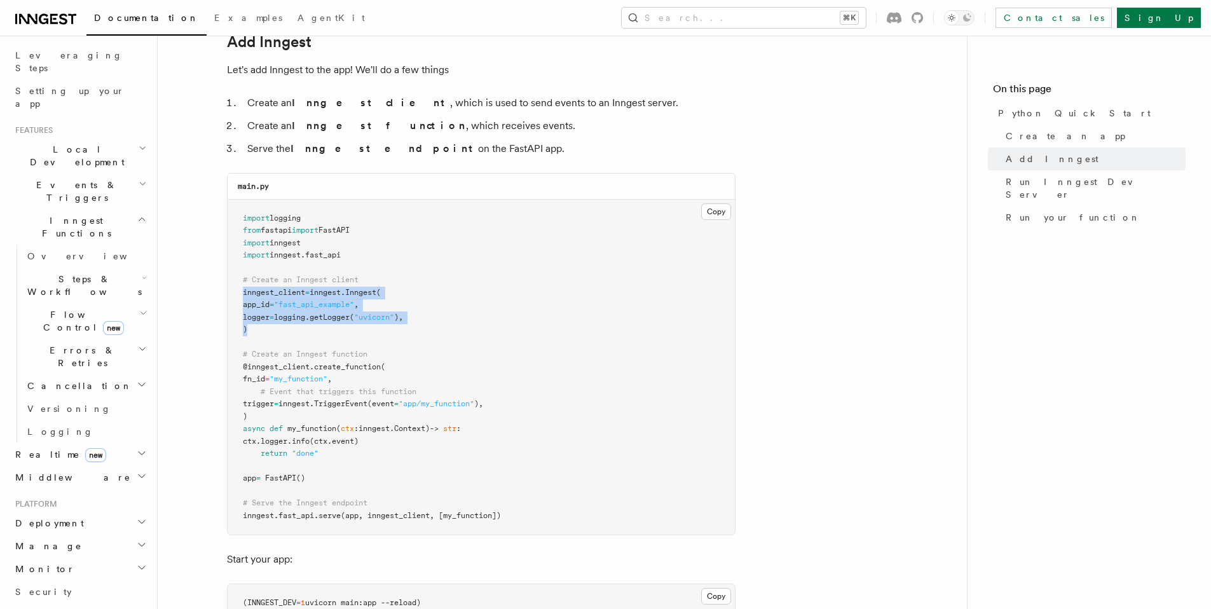
click at [235, 293] on pre "import logging from fastapi import FastAPI import inngest import inngest . fast…" at bounding box center [481, 368] width 507 height 336
copy code "inngest_client = inngest . Inngest ( app_id = "fast_api_example" , logger = log…"
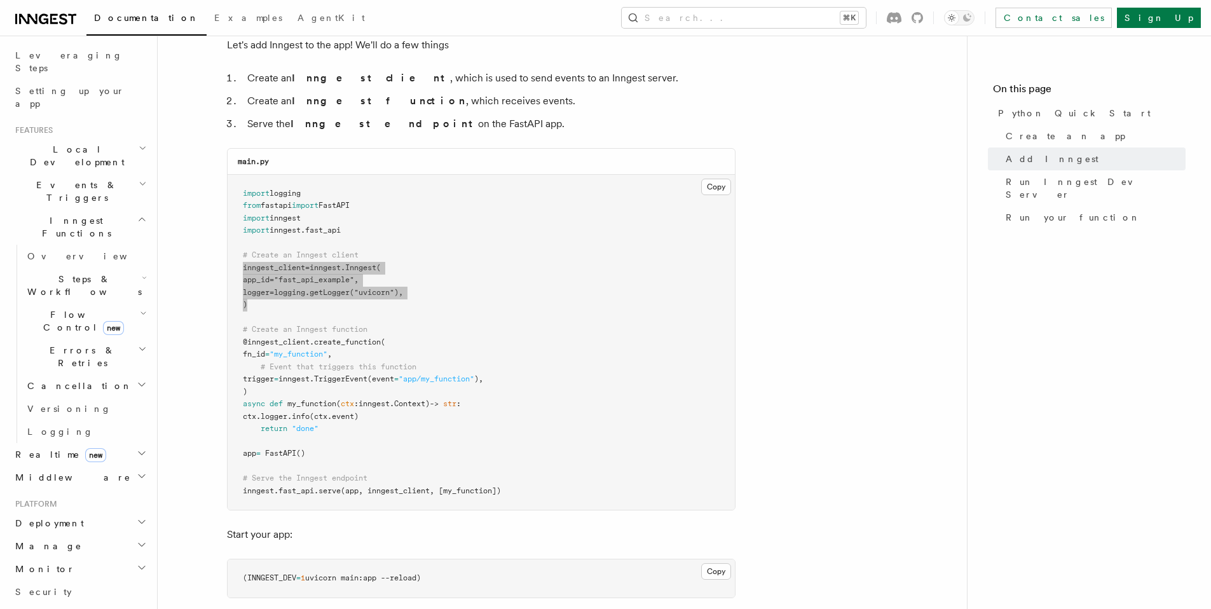
scroll to position [801, 0]
click at [343, 449] on pre "import logging from fastapi import FastAPI import inngest import inngest . fast…" at bounding box center [481, 341] width 507 height 336
drag, startPoint x: 268, startPoint y: 453, endPoint x: 238, endPoint y: 453, distance: 30.5
click at [238, 453] on pre "import logging from fastapi import FastAPI import inngest import inngest . fast…" at bounding box center [481, 341] width 507 height 336
copy span "app = FastAPI ()"
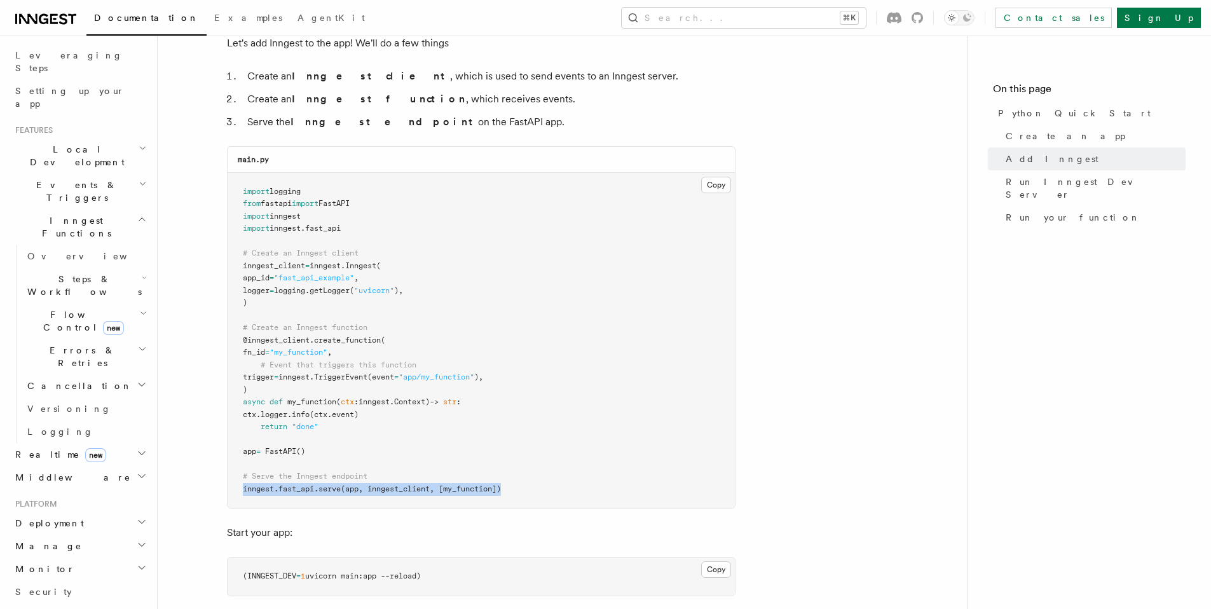
drag, startPoint x: 408, startPoint y: 487, endPoint x: 200, endPoint y: 487, distance: 208.5
copy span "inngest . fast_api . serve (app, inngest_client, [my_function])"
